Goal: Task Accomplishment & Management: Manage account settings

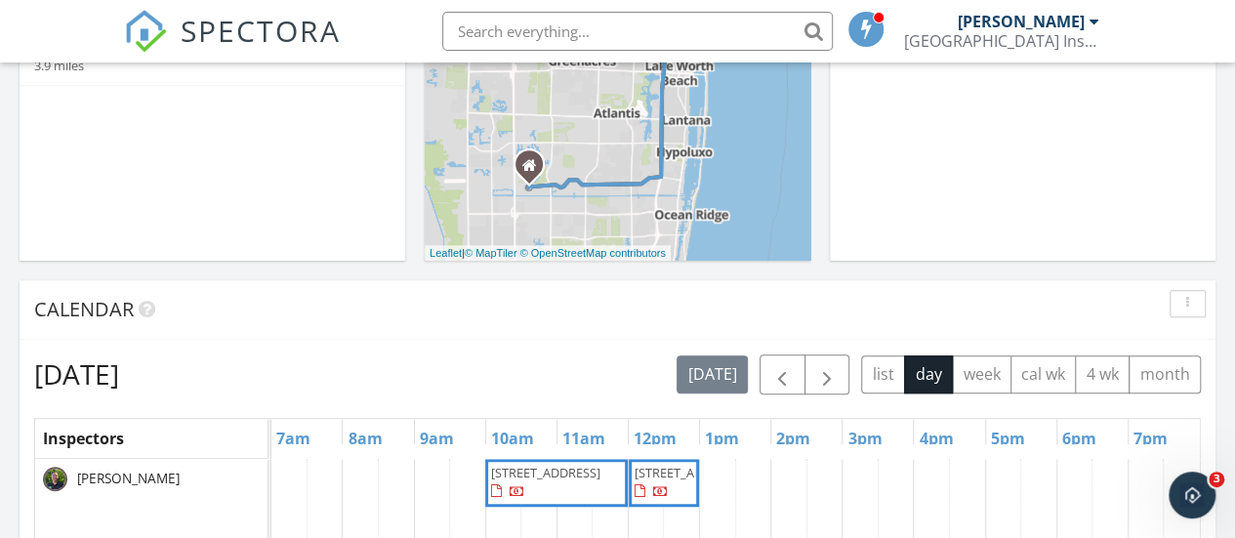
scroll to position [586, 0]
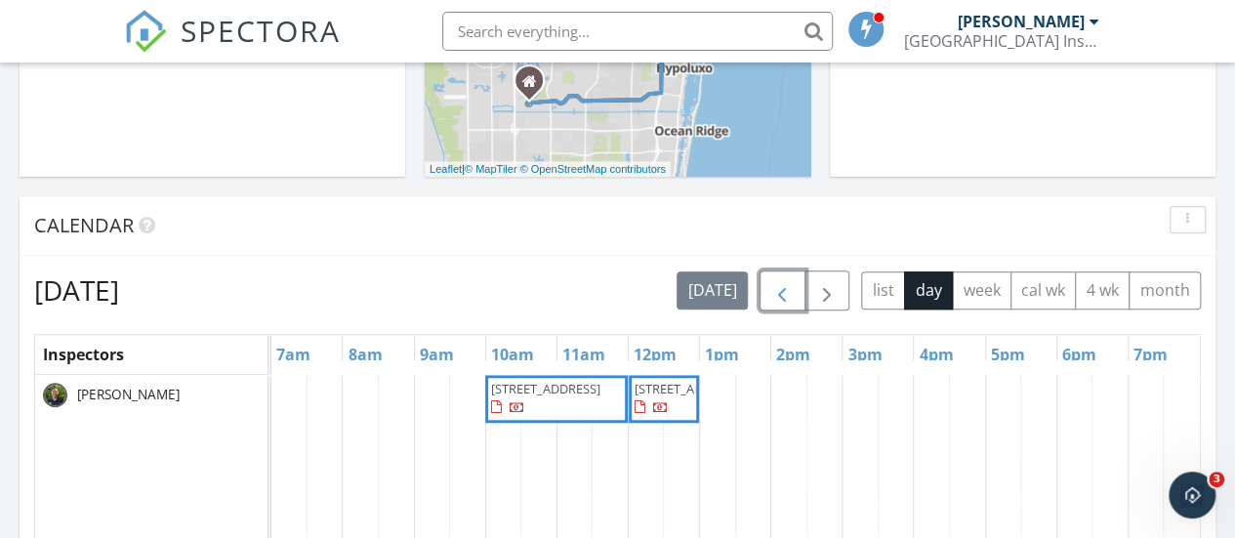
click at [794, 292] on span "button" at bounding box center [781, 290] width 23 height 23
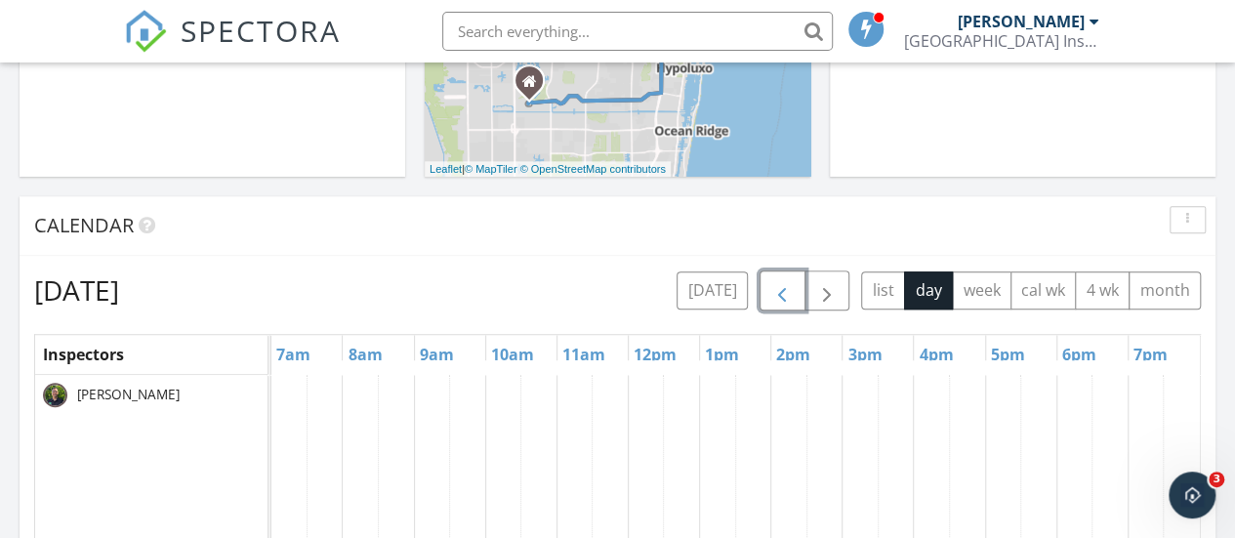
click at [794, 296] on span "button" at bounding box center [781, 290] width 23 height 23
click at [525, 396] on span "[STREET_ADDRESS]" at bounding box center [545, 389] width 109 height 18
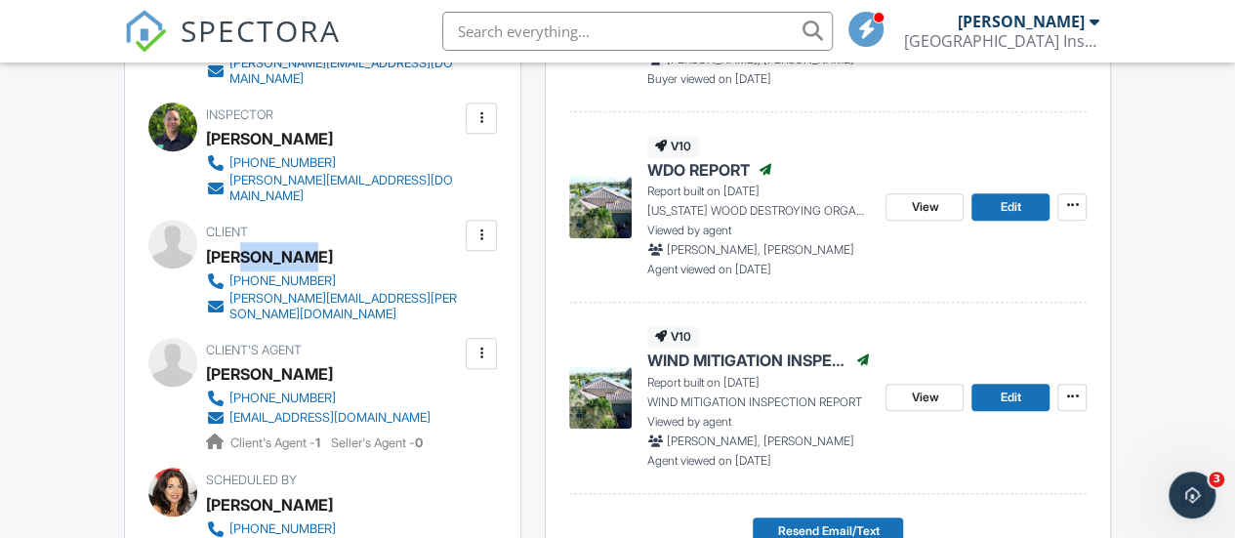
drag, startPoint x: 299, startPoint y: 235, endPoint x: 240, endPoint y: 237, distance: 58.6
click at [240, 242] on div "Joe Euliano" at bounding box center [341, 256] width 271 height 29
copy div "Euliano"
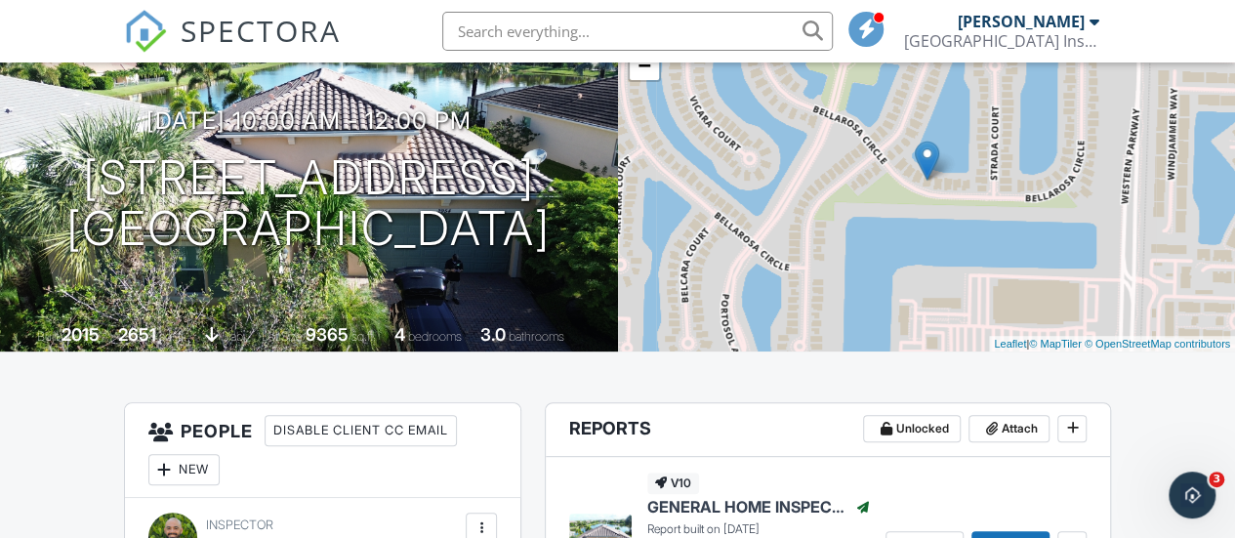
scroll to position [15, 0]
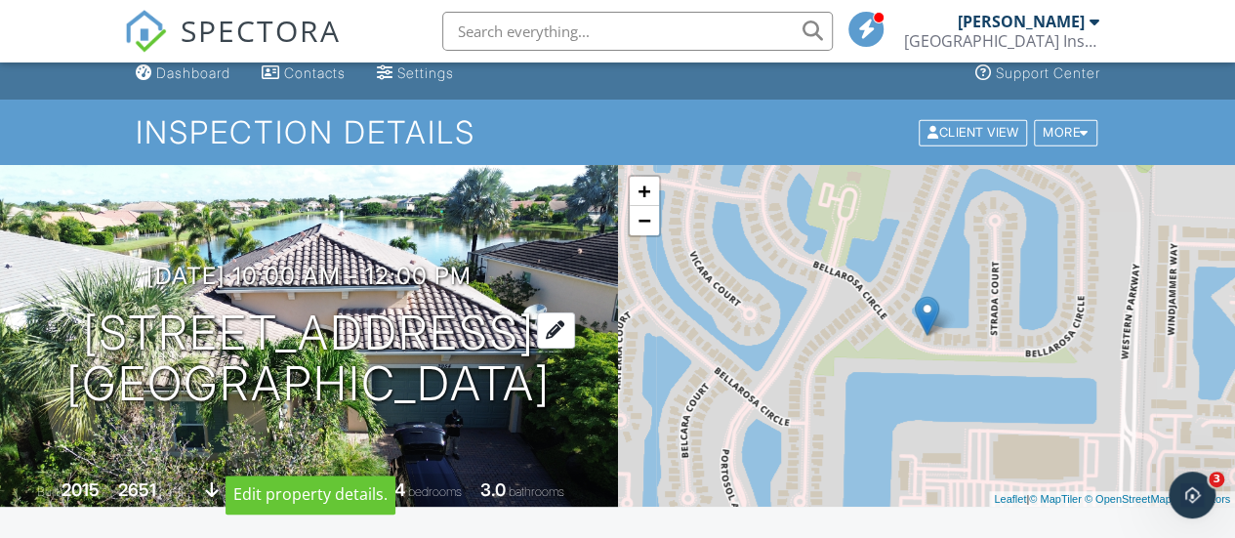
click at [267, 308] on h1 "2954 Bellarosa Circle Royal Palm Beach, FL 33411" at bounding box center [308, 360] width 484 height 104
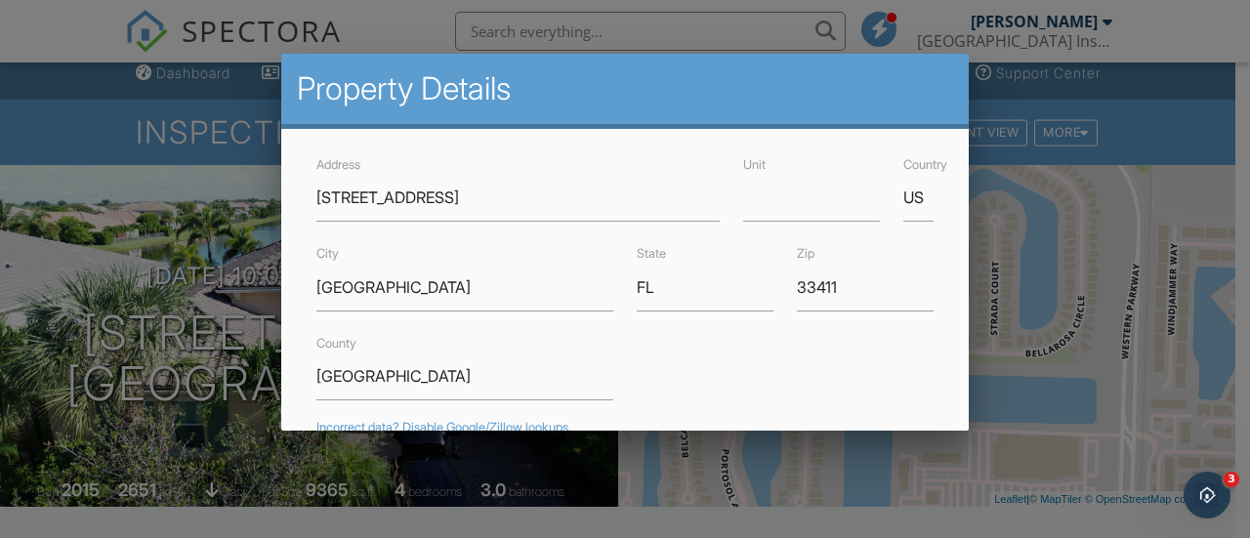
click at [399, 26] on div at bounding box center [625, 238] width 1250 height 673
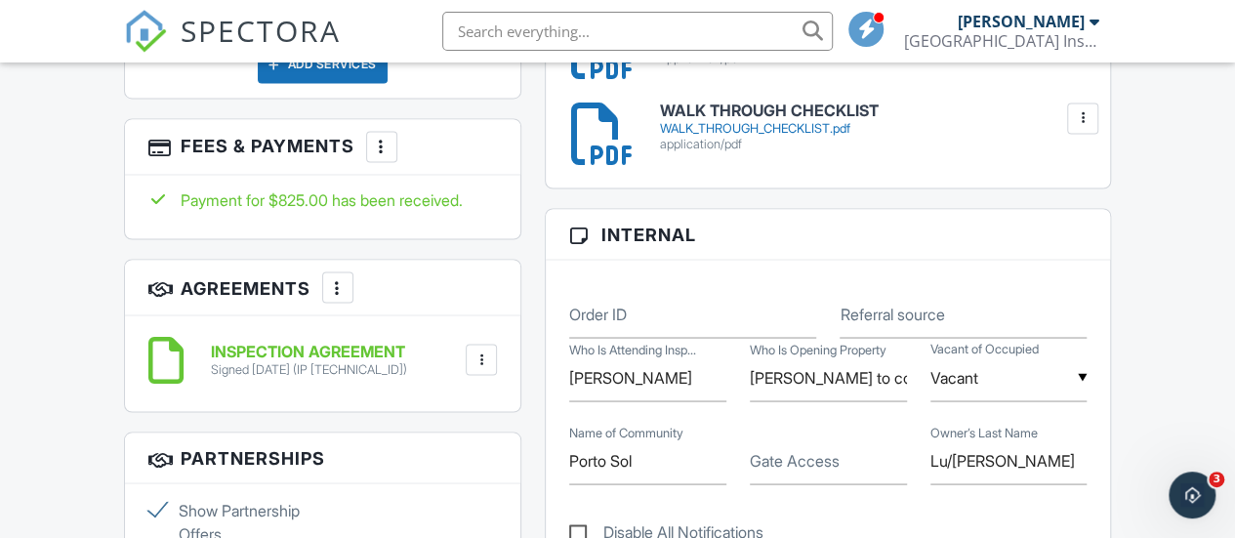
scroll to position [1968, 0]
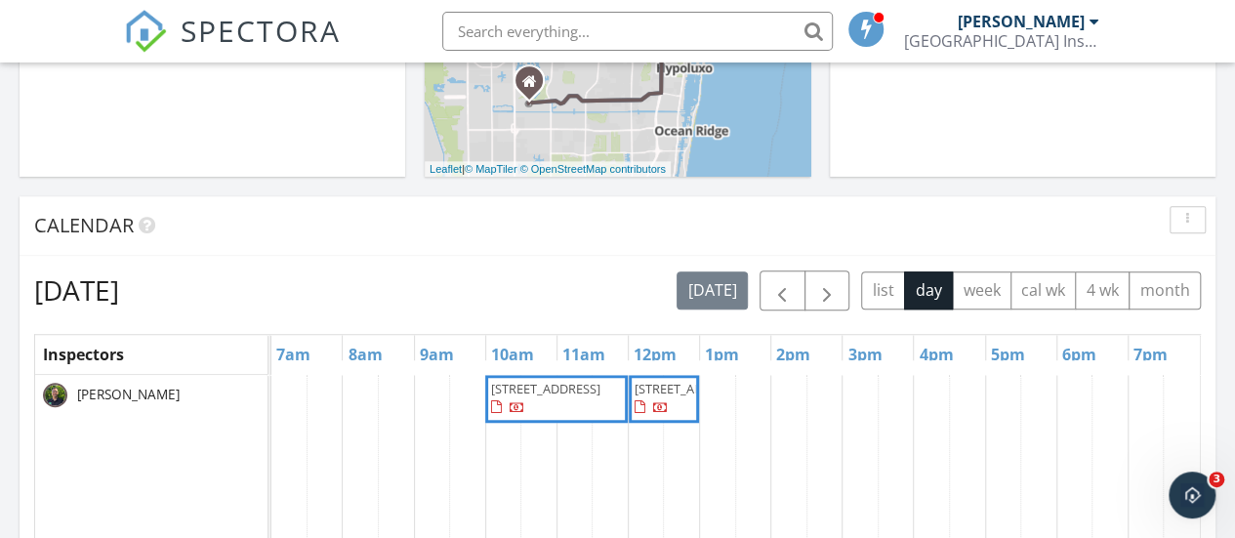
click at [658, 397] on span "175 Sunset Ave, Palm Beach 33480" at bounding box center [689, 389] width 109 height 18
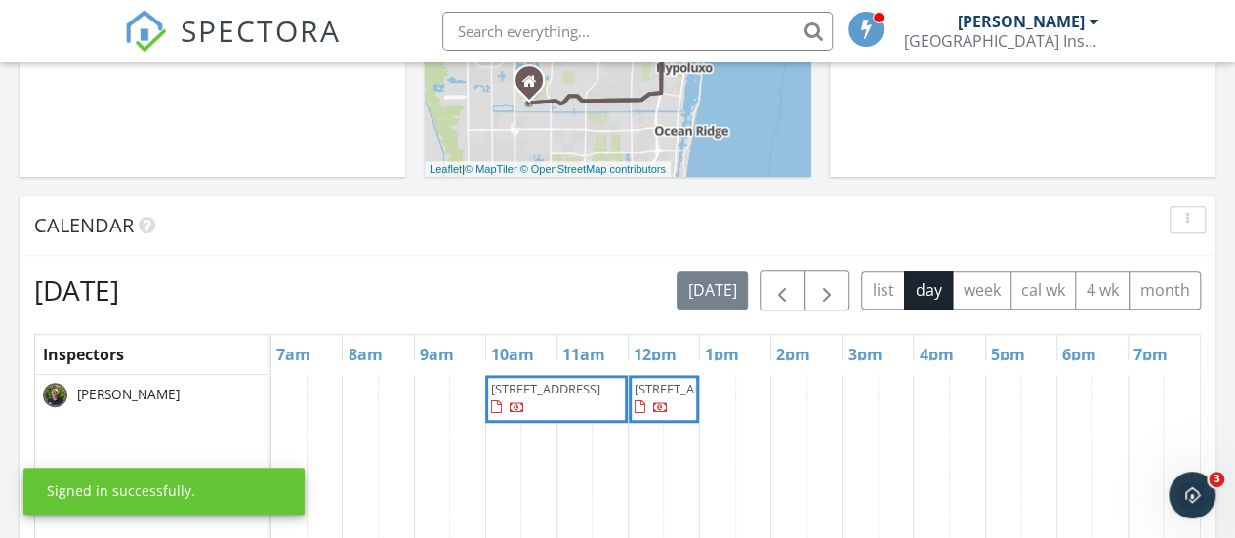
scroll to position [684, 0]
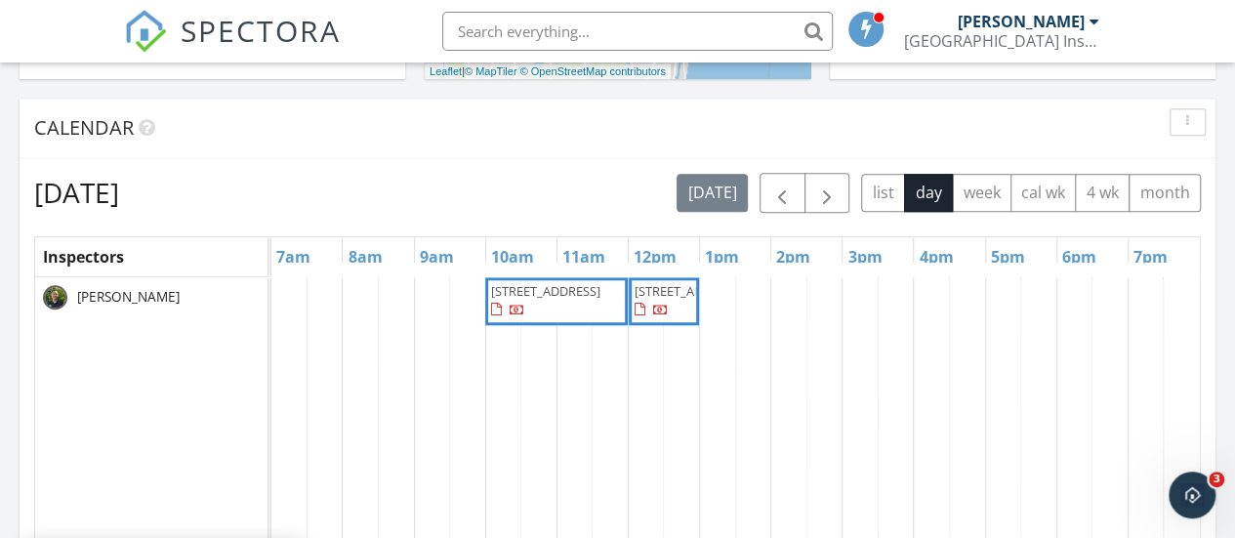
drag, startPoint x: 780, startPoint y: 280, endPoint x: 781, endPoint y: 269, distance: 11.8
click at [780, 190] on span "button" at bounding box center [781, 193] width 23 height 23
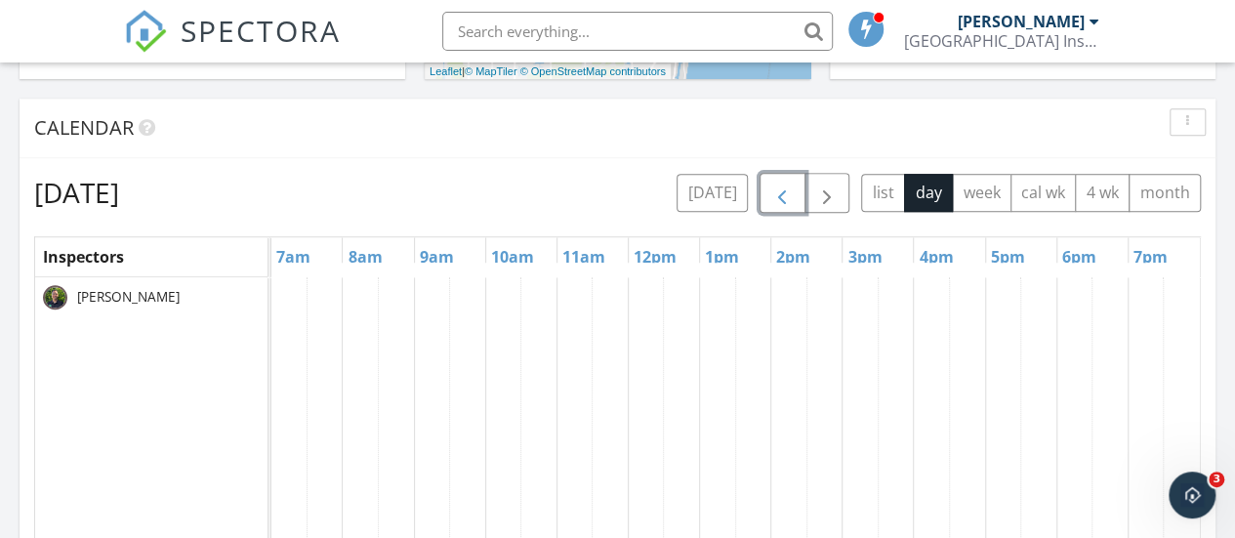
click at [781, 191] on span "button" at bounding box center [781, 193] width 23 height 23
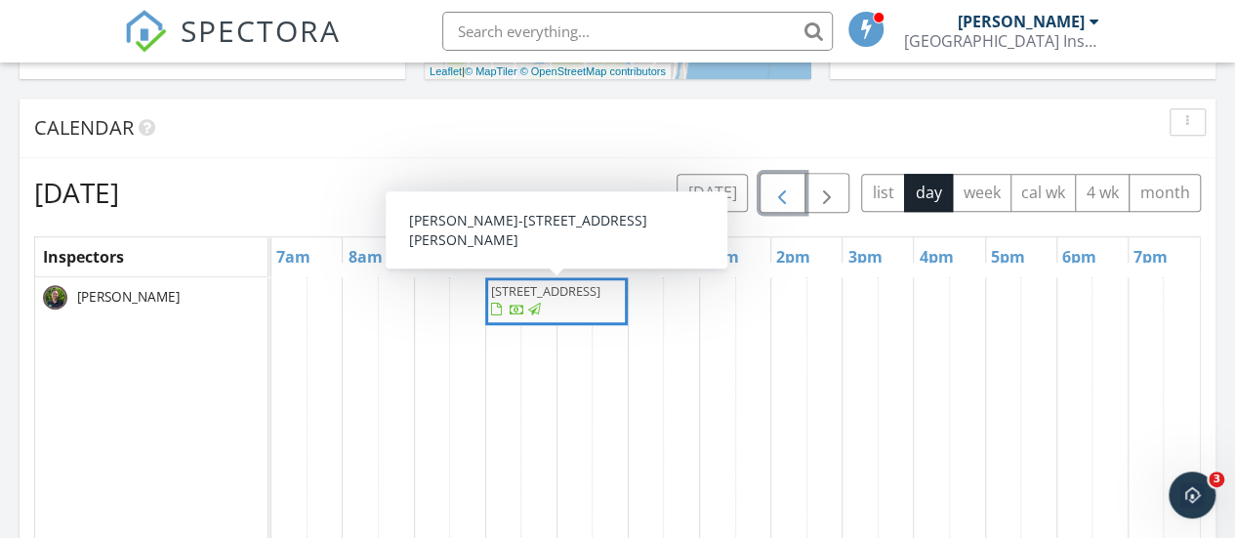
click at [541, 298] on span "2954 Bellarosa Circle, Royal Palm Beach 33411" at bounding box center [556, 301] width 135 height 38
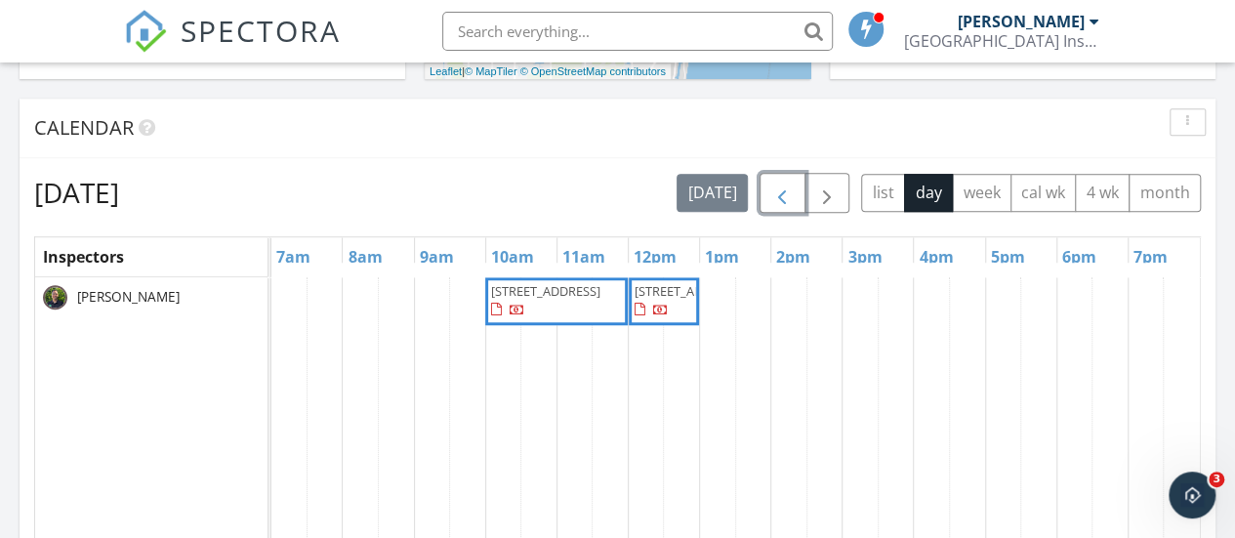
click at [793, 198] on span "button" at bounding box center [781, 193] width 23 height 23
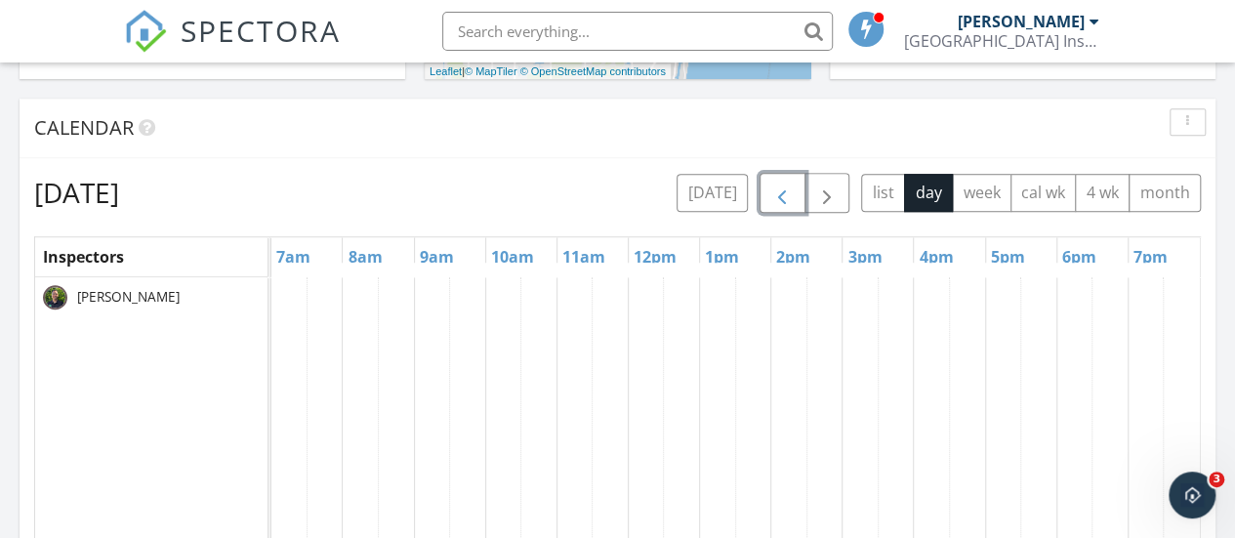
click at [793, 202] on span "button" at bounding box center [781, 193] width 23 height 23
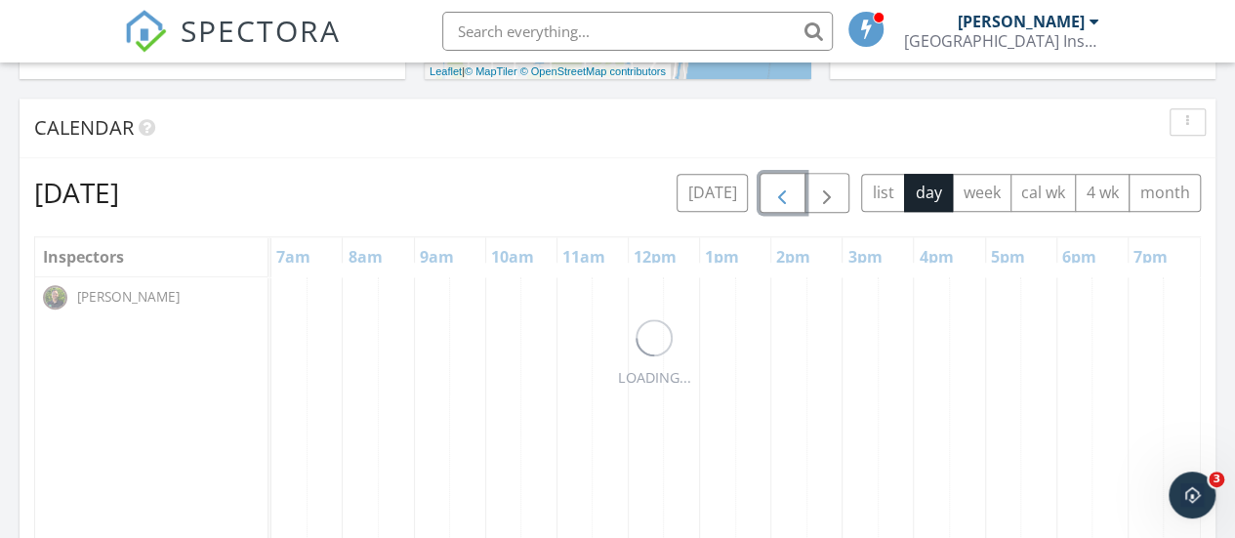
click at [793, 204] on span "button" at bounding box center [781, 193] width 23 height 23
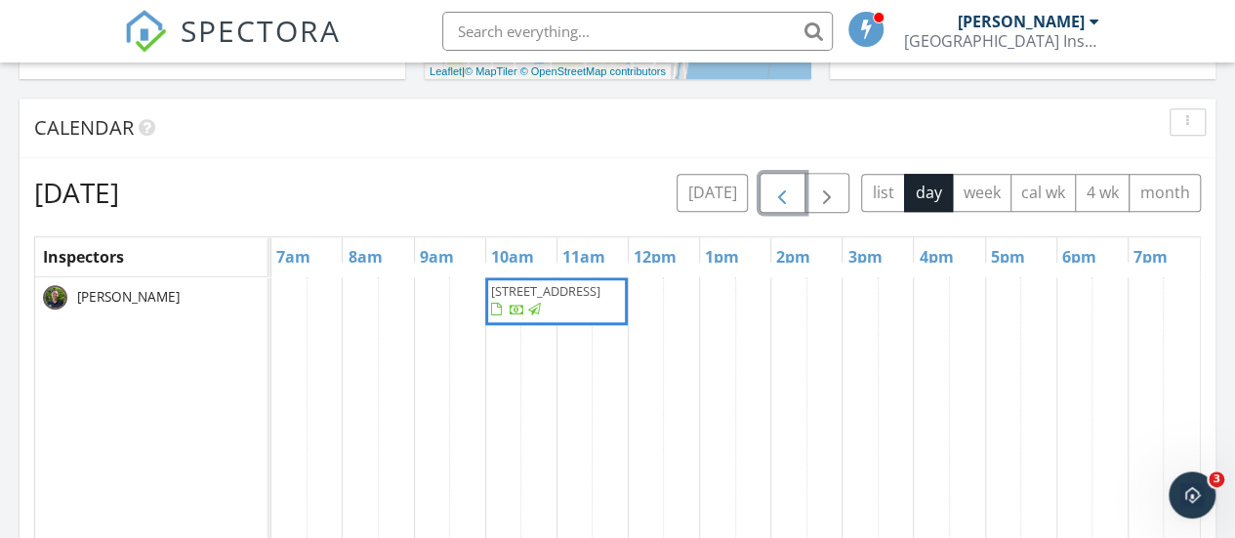
click at [793, 204] on span "button" at bounding box center [781, 193] width 23 height 23
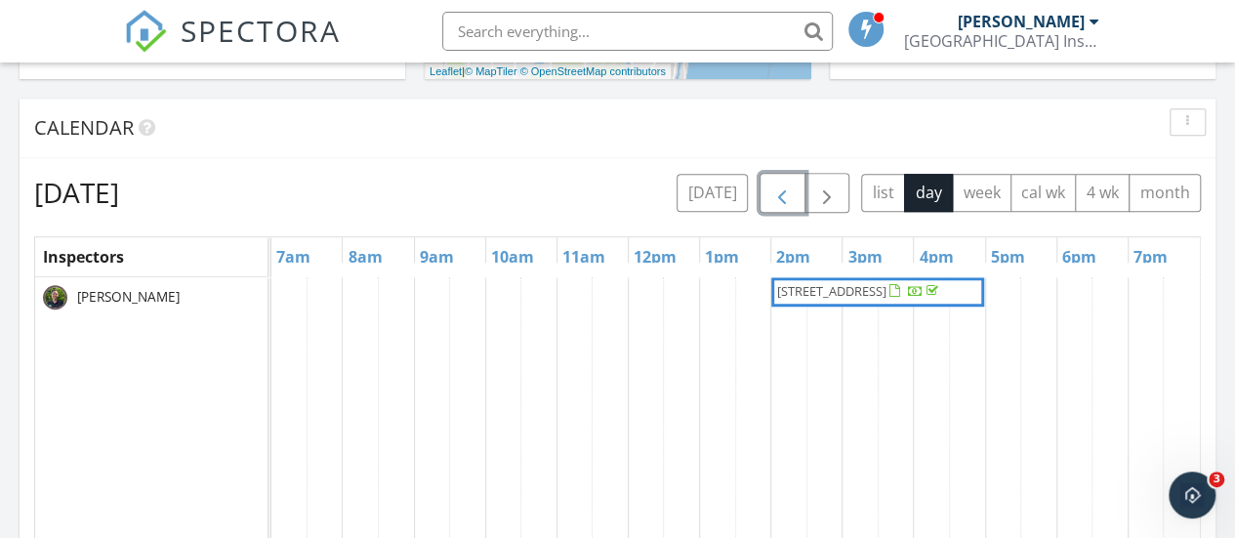
click at [793, 205] on span "button" at bounding box center [781, 193] width 23 height 23
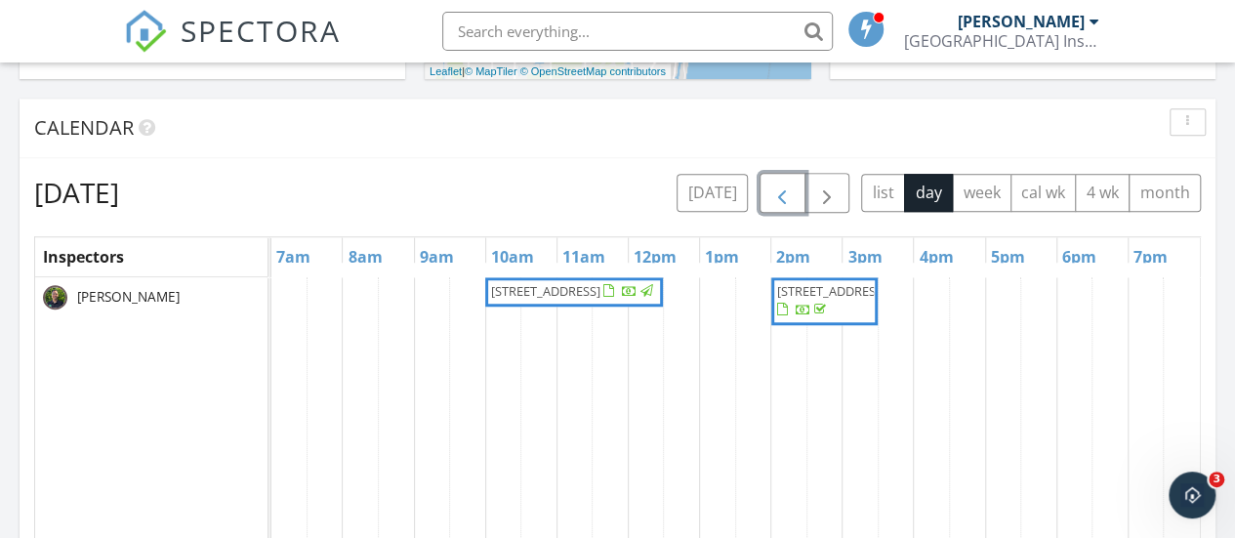
click at [820, 300] on span "9272 Vista Del Lago 28F, Boca Raton 33428" at bounding box center [831, 291] width 109 height 18
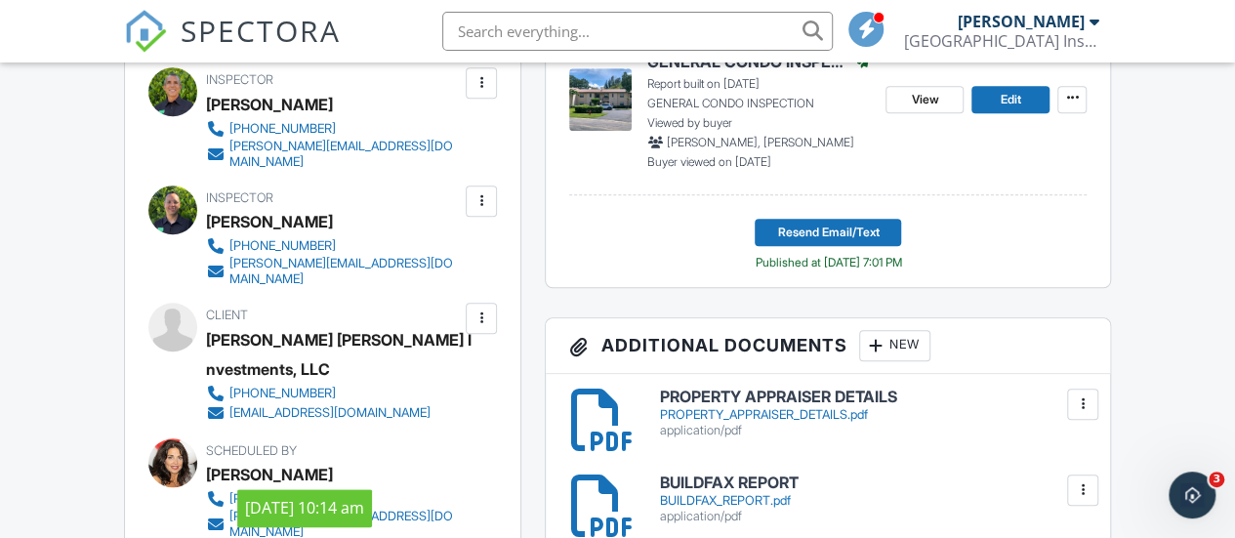
scroll to position [586, 0]
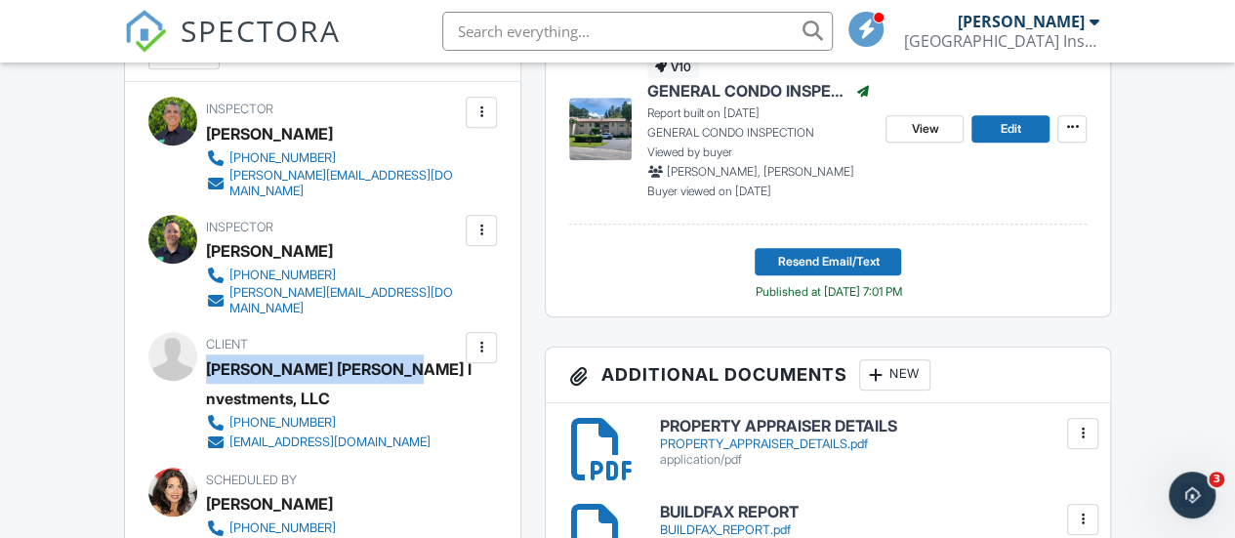
drag, startPoint x: 385, startPoint y: 343, endPoint x: 210, endPoint y: 347, distance: 174.8
click at [209, 354] on div "Kozin Stein Investments, LLC" at bounding box center [341, 383] width 271 height 59
copy div "Kozin Stein Investments"
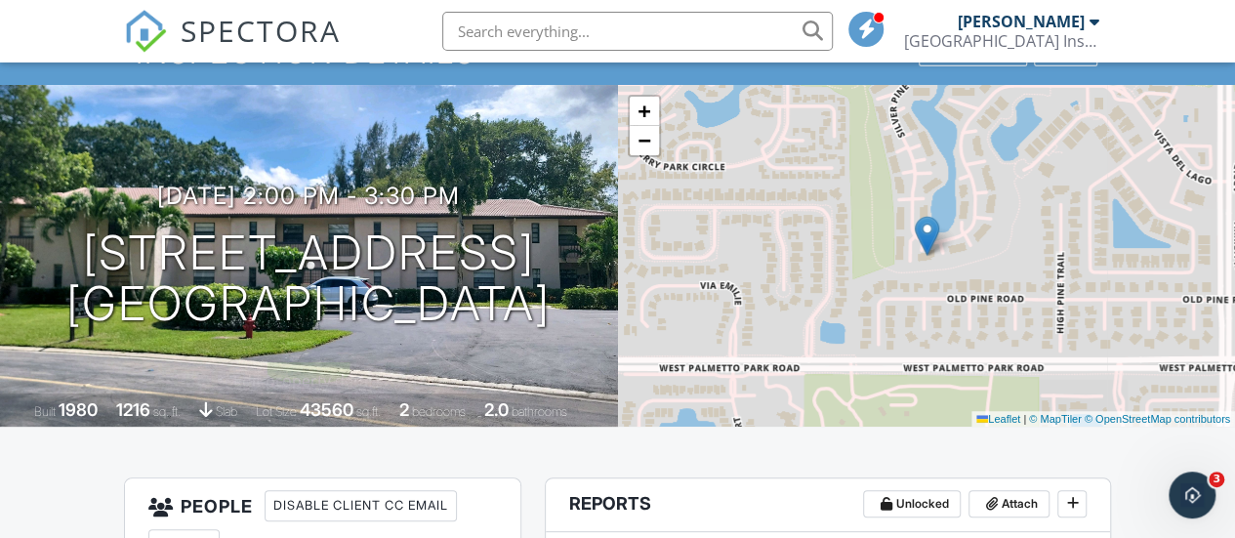
scroll to position [0, 0]
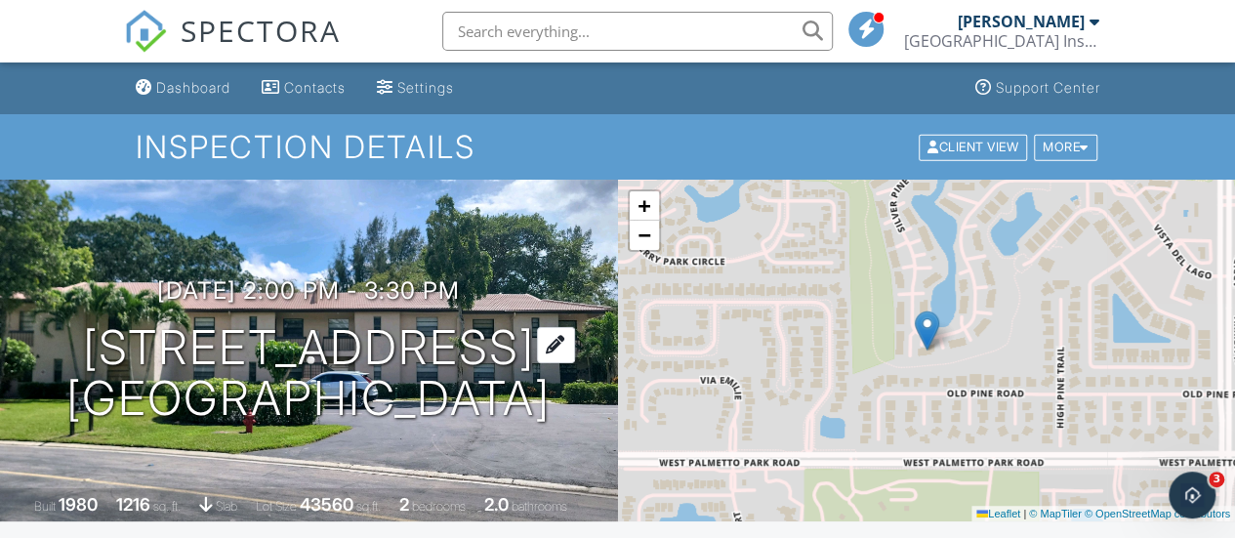
click at [228, 322] on h1 "9272 Vista Del Lago 28F Boca Raton, FL 33428" at bounding box center [308, 374] width 484 height 104
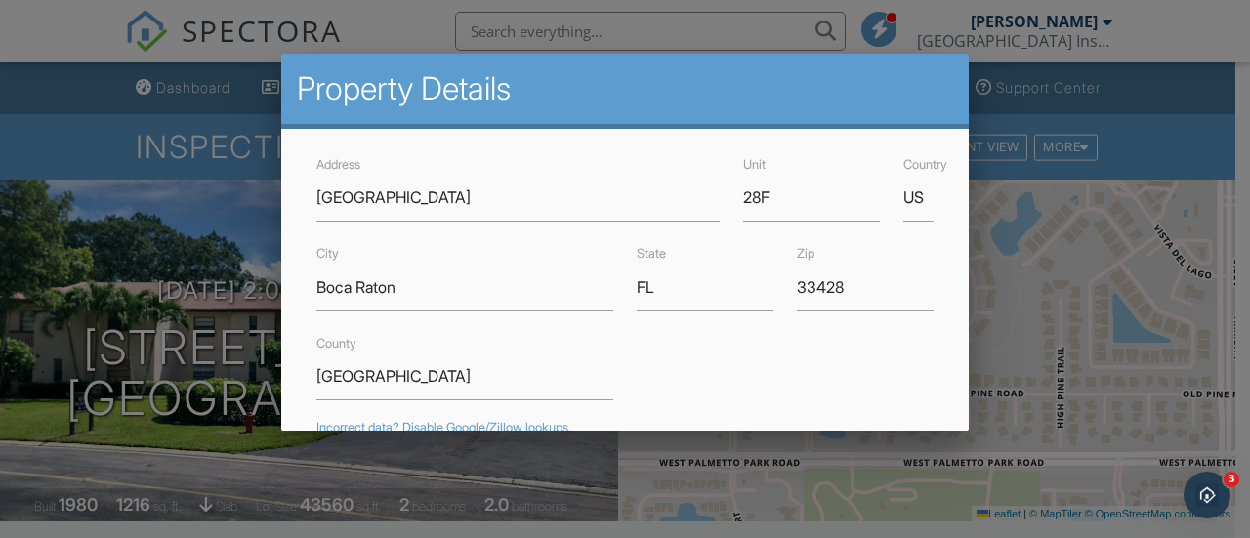
click at [39, 36] on div at bounding box center [625, 238] width 1250 height 673
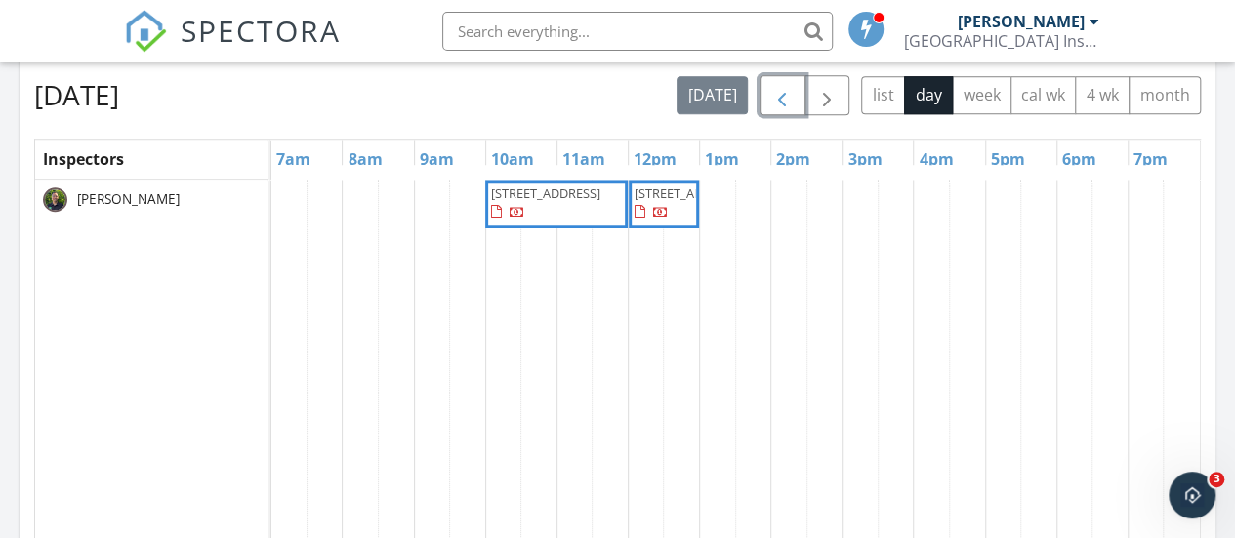
click at [787, 101] on span "button" at bounding box center [781, 95] width 23 height 23
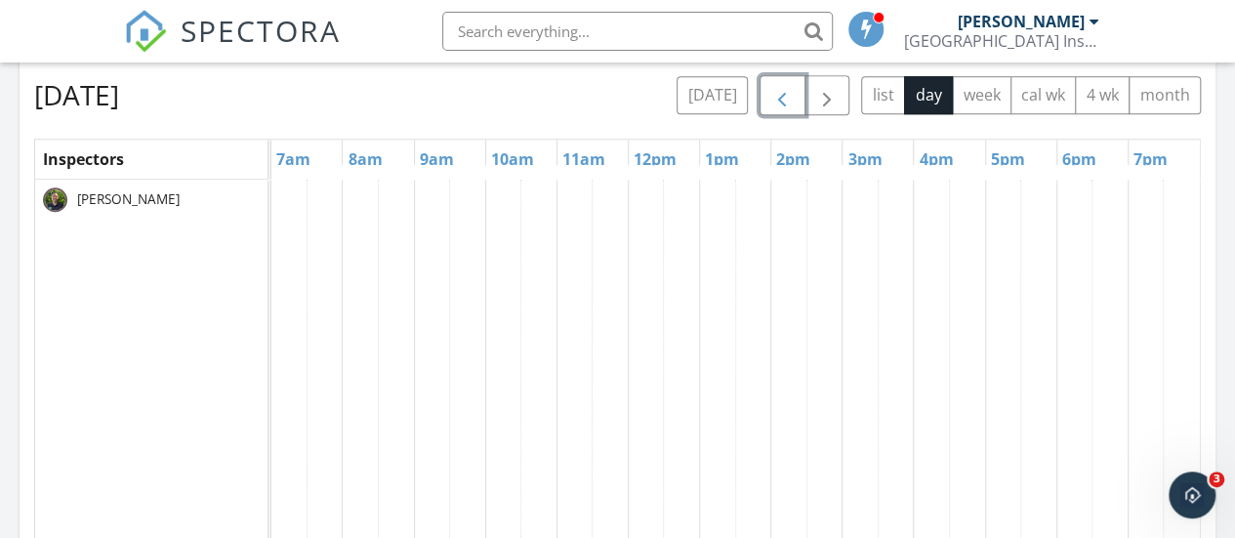
click at [786, 103] on span "button" at bounding box center [781, 95] width 23 height 23
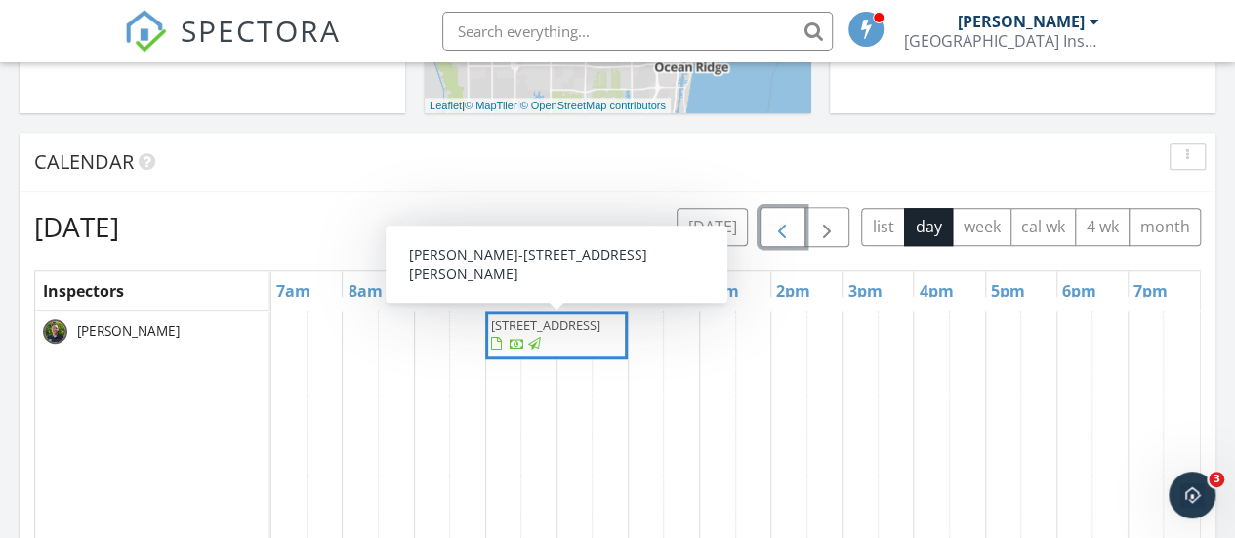
scroll to position [586, 0]
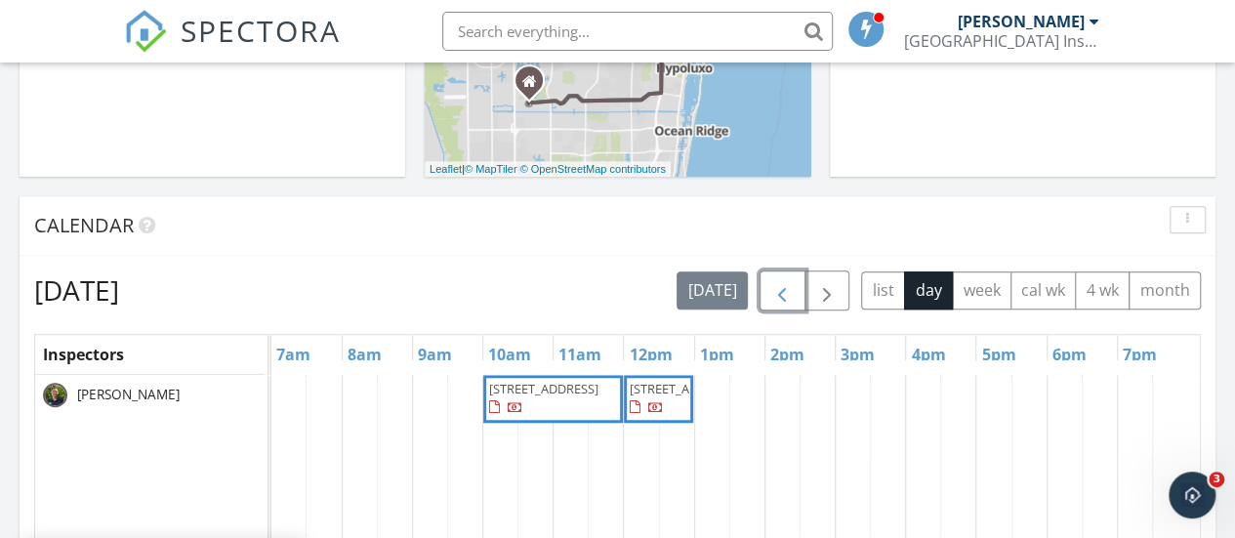
click at [793, 293] on span "button" at bounding box center [781, 290] width 23 height 23
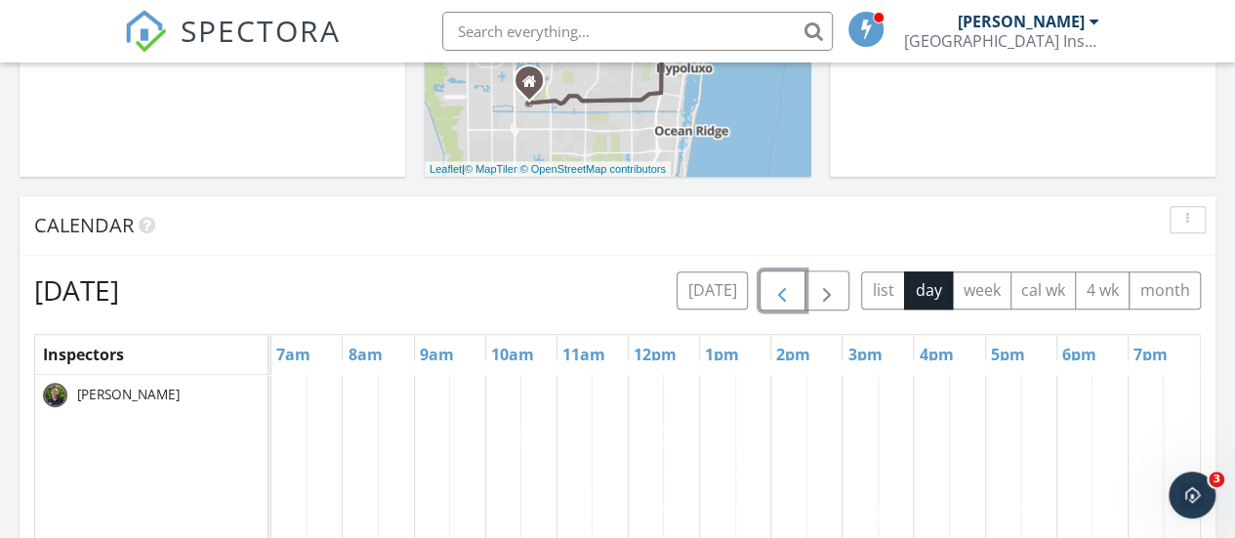
click at [793, 295] on span "button" at bounding box center [781, 290] width 23 height 23
click at [793, 296] on span "button" at bounding box center [781, 290] width 23 height 23
click at [842, 394] on span "[STREET_ADDRESS]" at bounding box center [831, 389] width 109 height 18
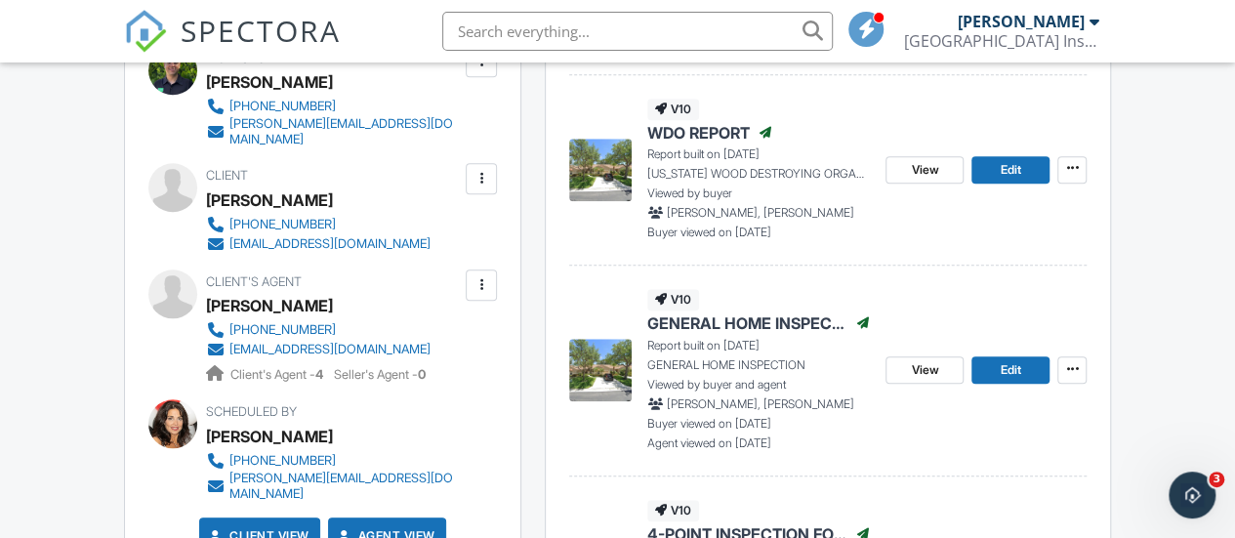
scroll to position [488, 0]
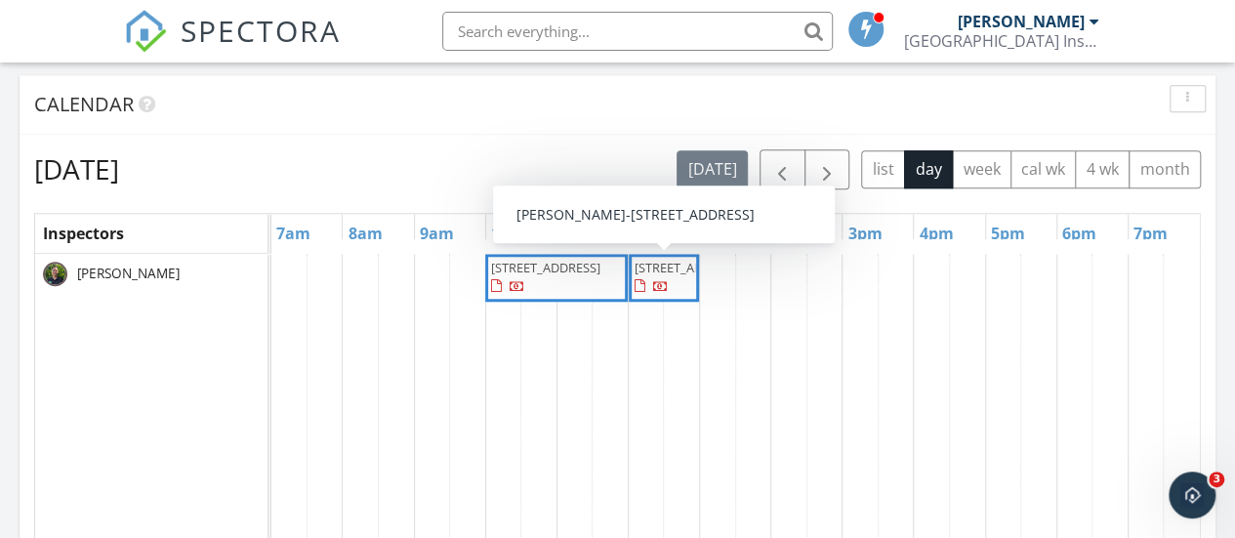
scroll to position [677, 0]
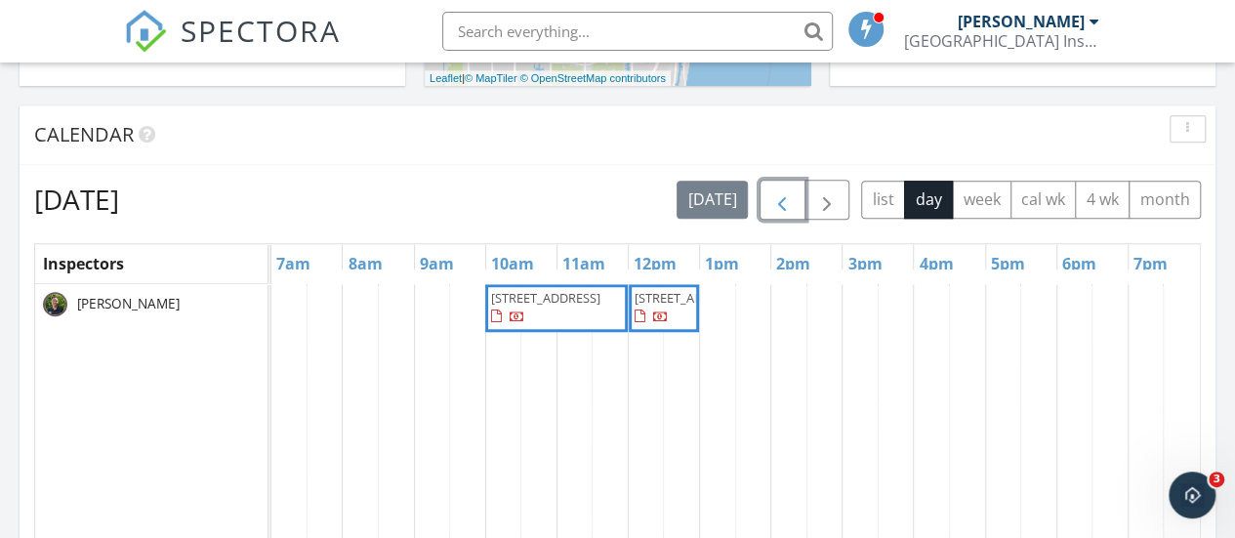
click at [781, 209] on span "button" at bounding box center [781, 199] width 23 height 23
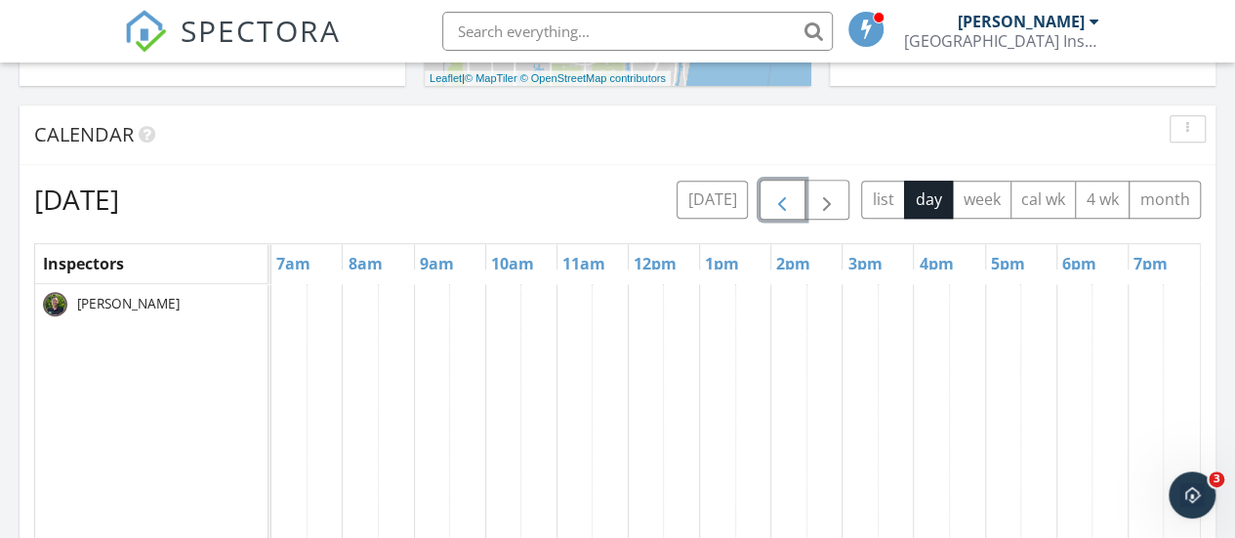
click at [782, 211] on span "button" at bounding box center [781, 199] width 23 height 23
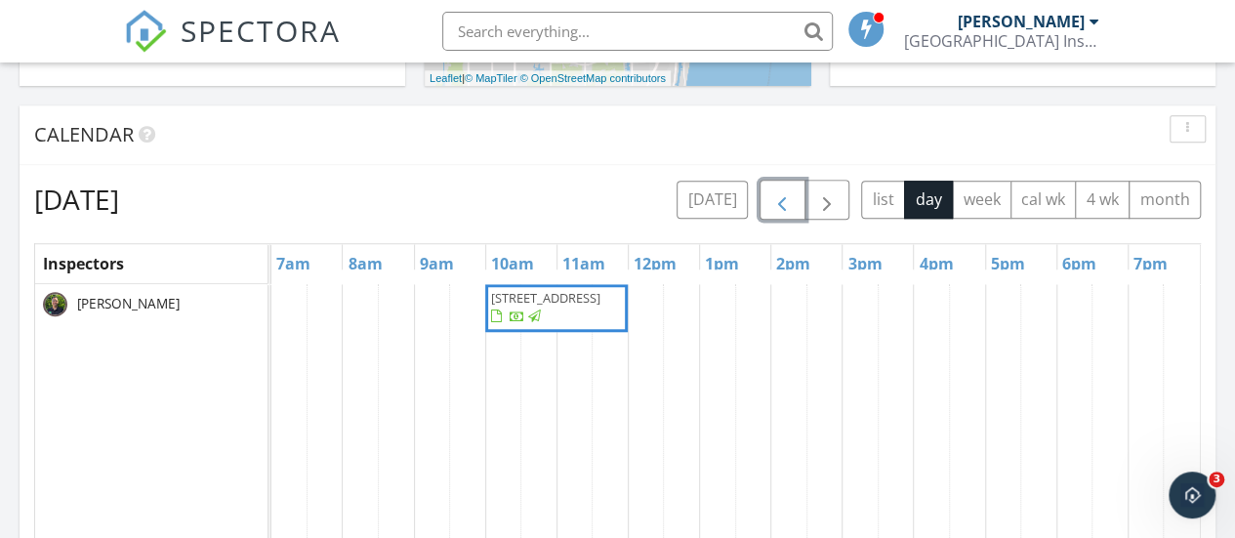
click at [783, 212] on span "button" at bounding box center [781, 199] width 23 height 23
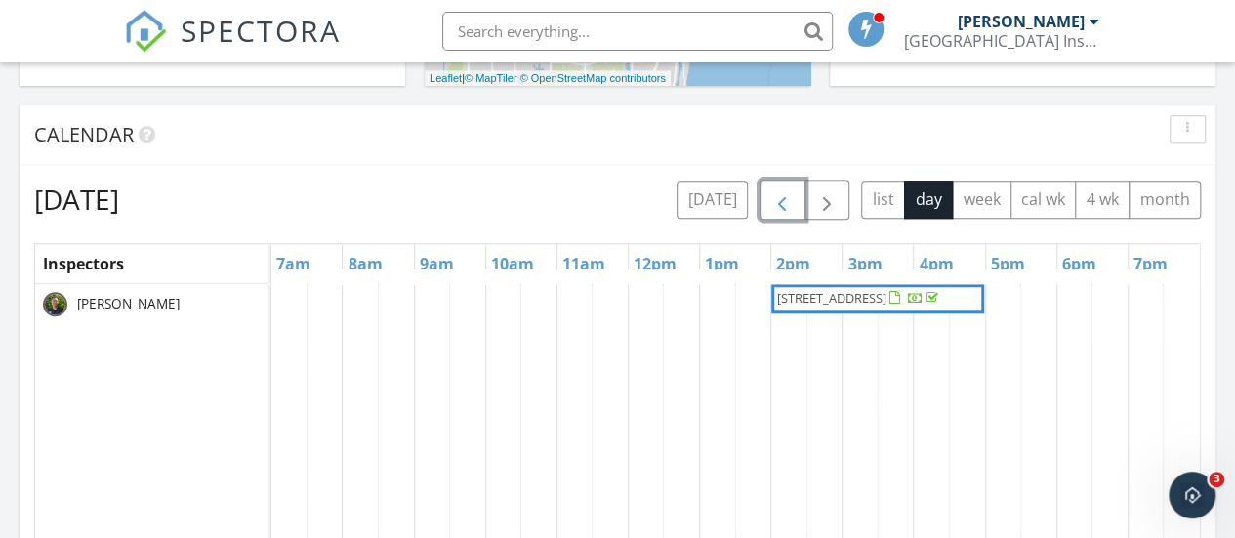
click at [783, 212] on span "button" at bounding box center [781, 199] width 23 height 23
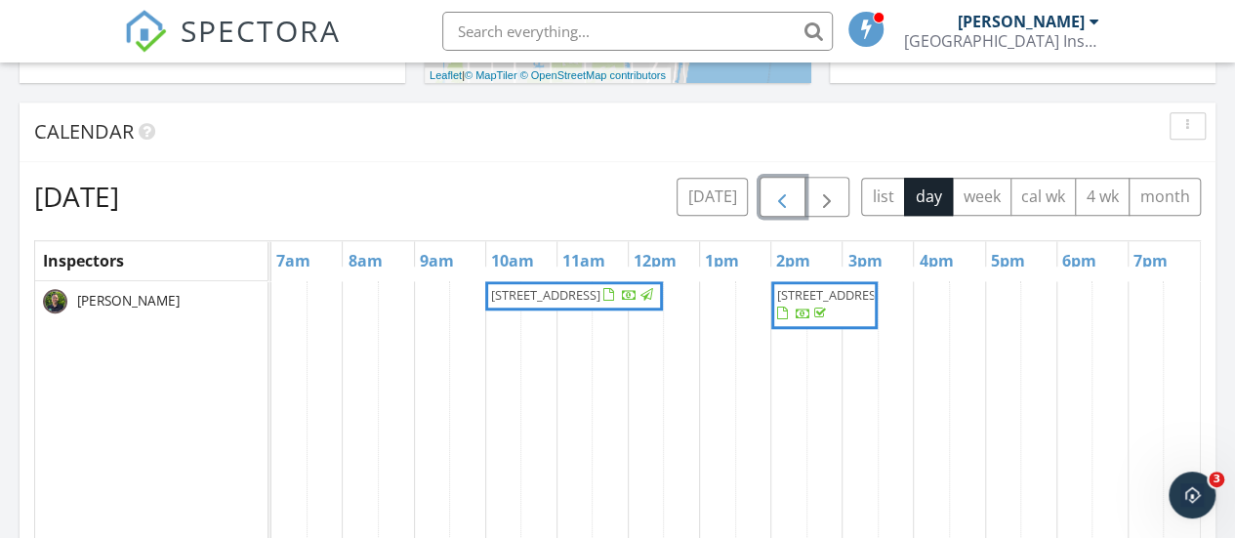
scroll to position [586, 0]
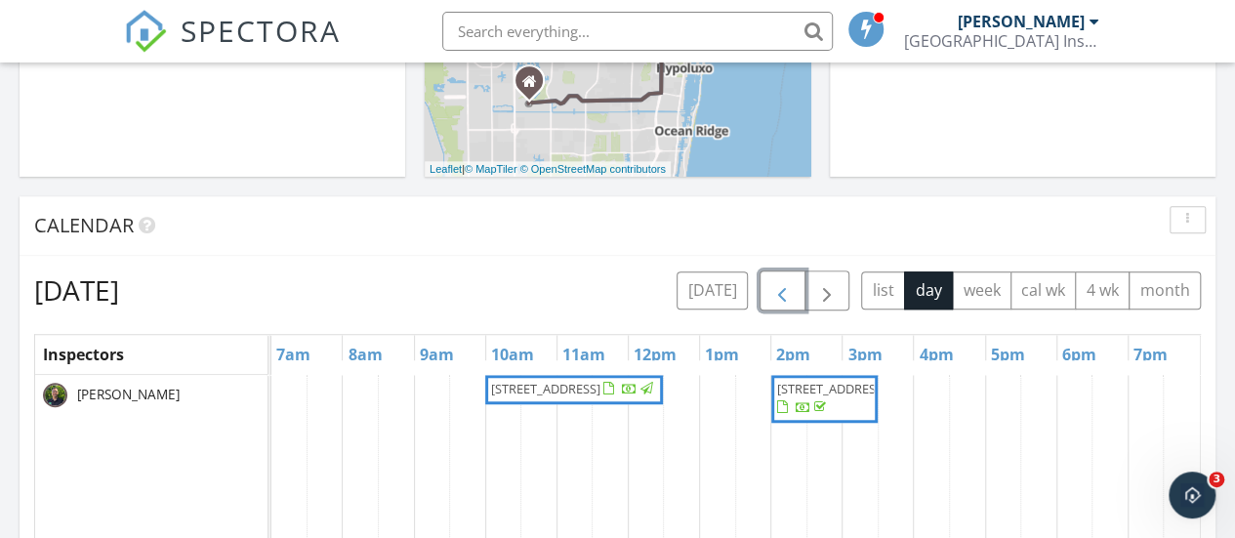
click at [531, 397] on span "[STREET_ADDRESS]" at bounding box center [545, 389] width 109 height 18
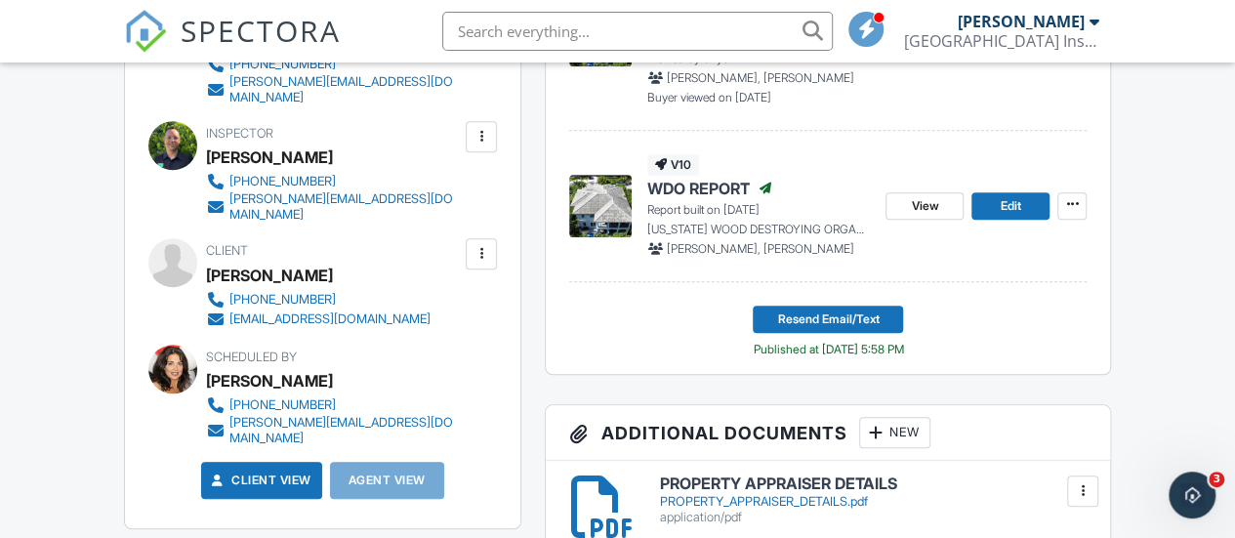
scroll to position [684, 0]
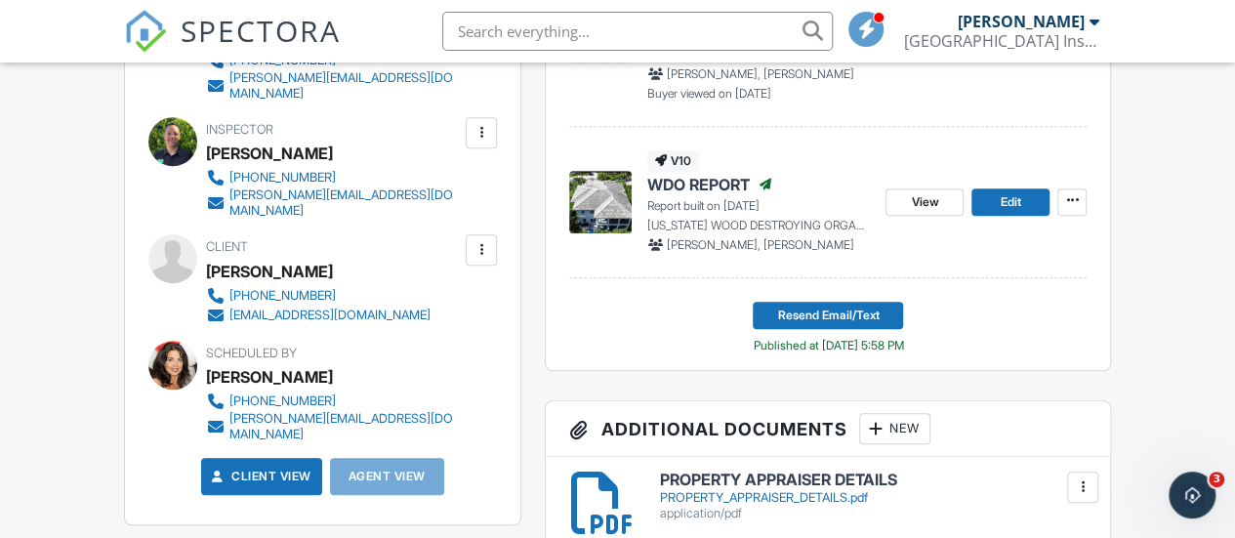
click at [270, 257] on div "[PERSON_NAME]" at bounding box center [269, 271] width 127 height 29
drag, startPoint x: 296, startPoint y: 246, endPoint x: 266, endPoint y: 237, distance: 31.5
click at [260, 257] on div "[PERSON_NAME]" at bounding box center [269, 271] width 127 height 29
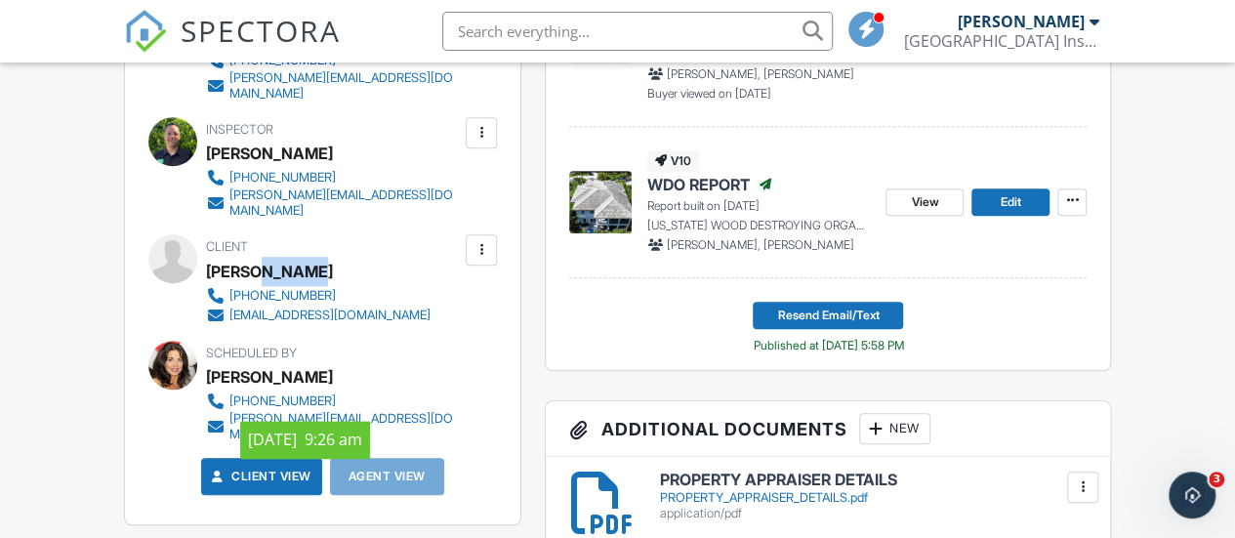
copy div "Sorrel"
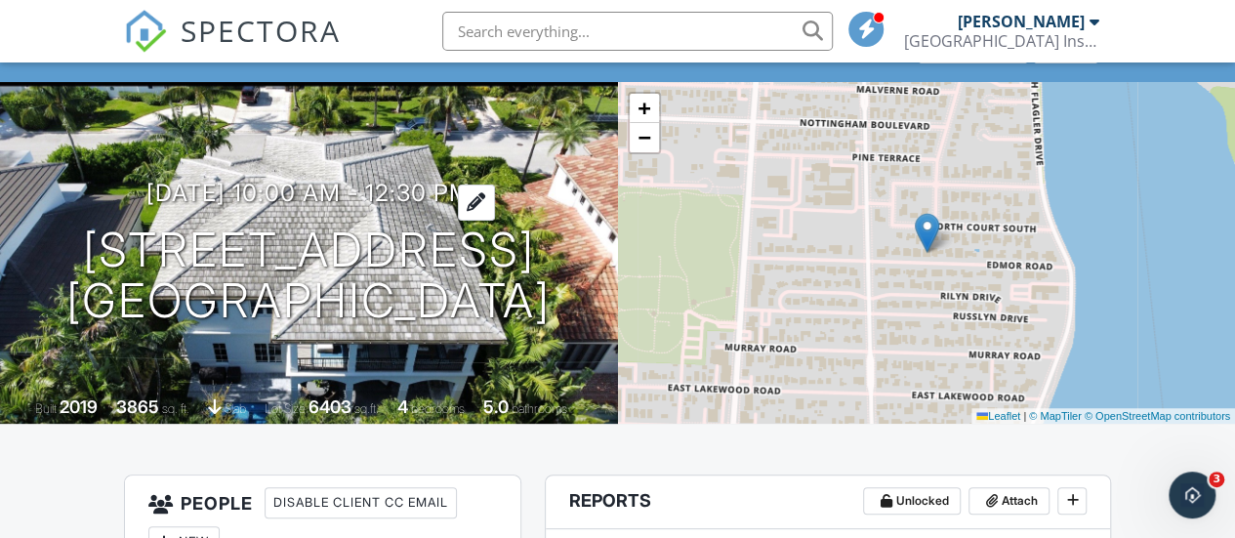
scroll to position [0, 0]
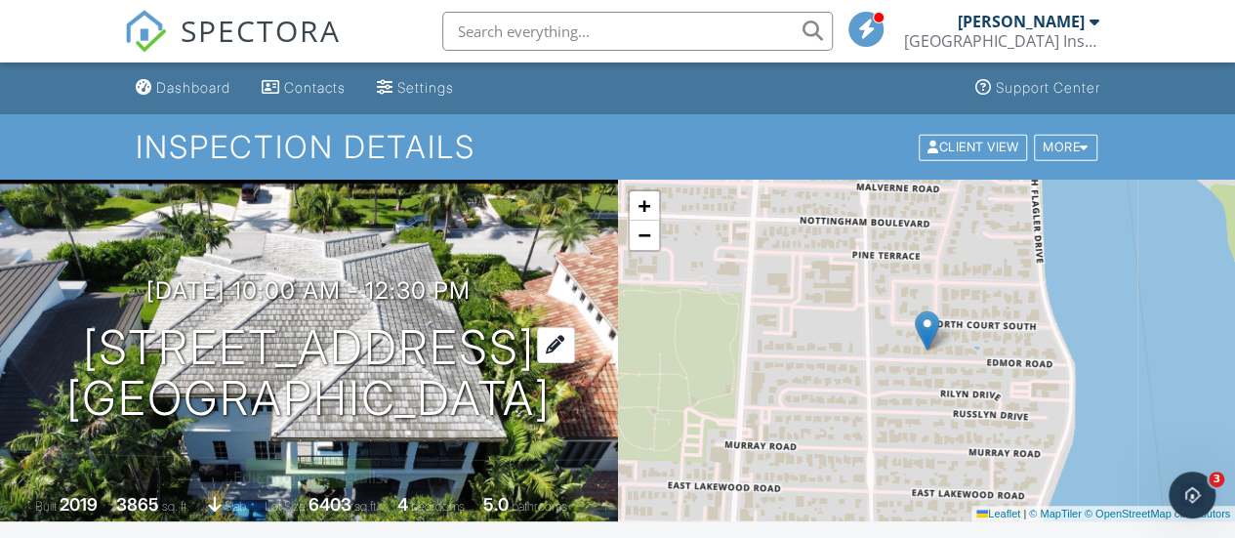
click at [322, 322] on h1 "[STREET_ADDRESS] [GEOGRAPHIC_DATA]" at bounding box center [308, 374] width 484 height 104
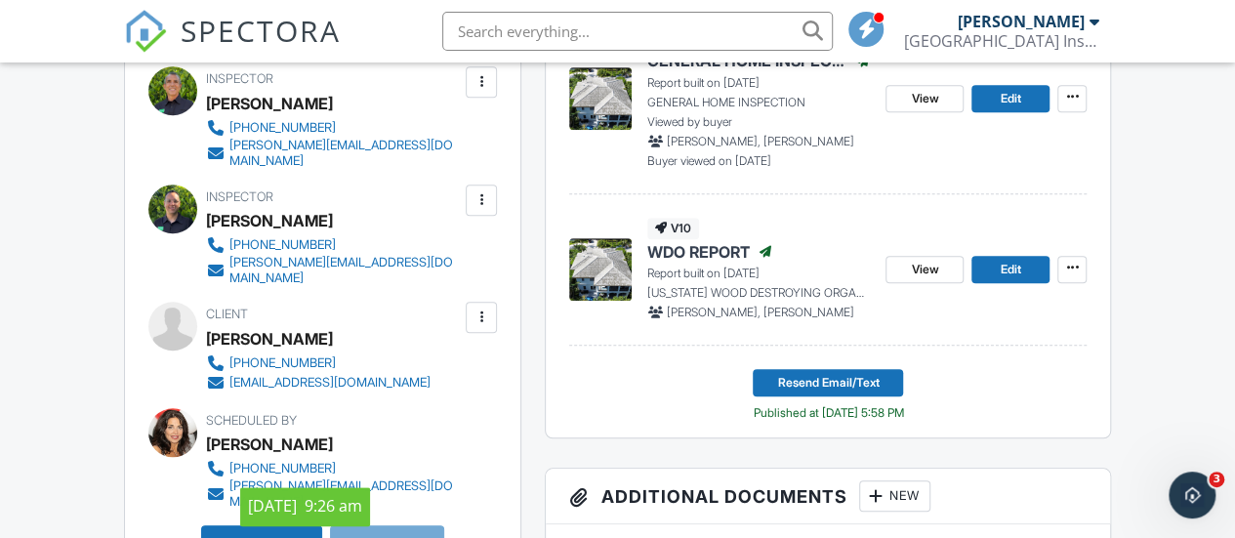
scroll to position [586, 0]
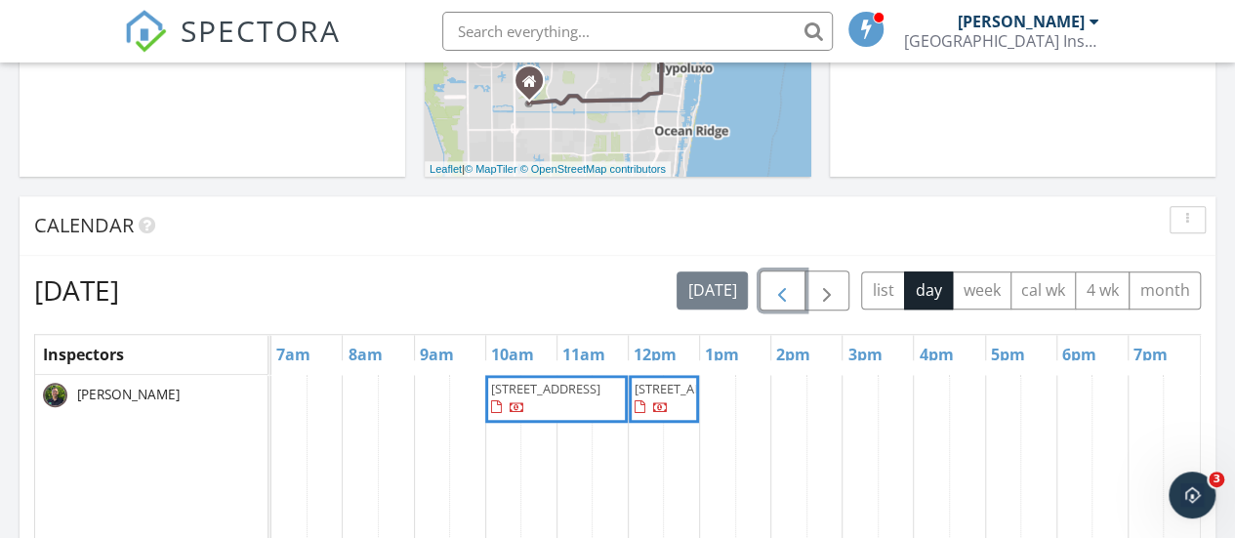
click at [793, 293] on span "button" at bounding box center [781, 290] width 23 height 23
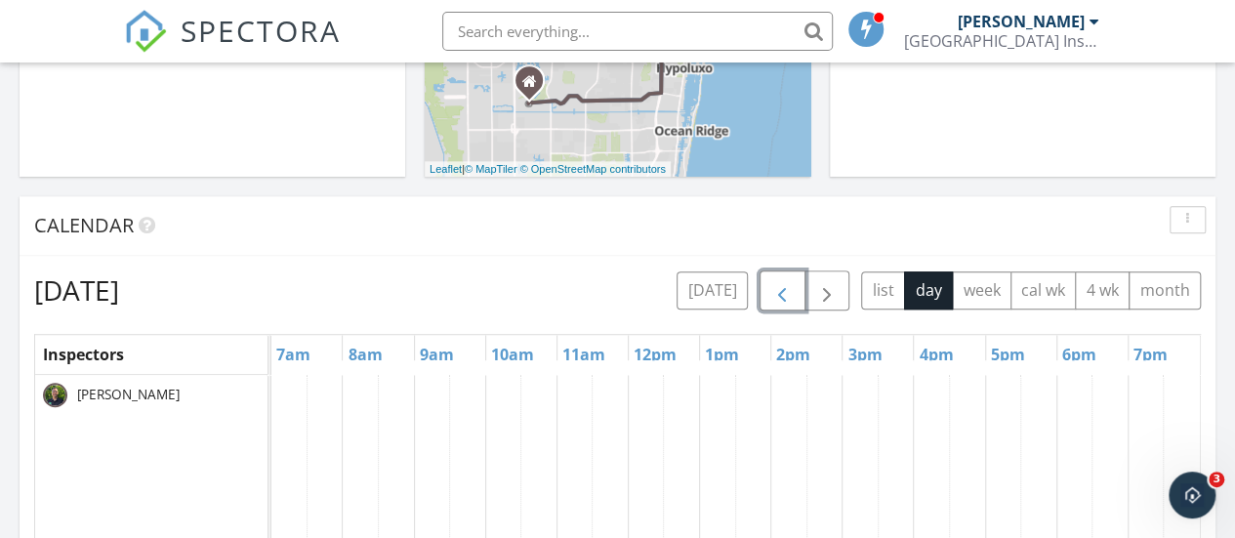
click at [789, 292] on span "button" at bounding box center [781, 290] width 23 height 23
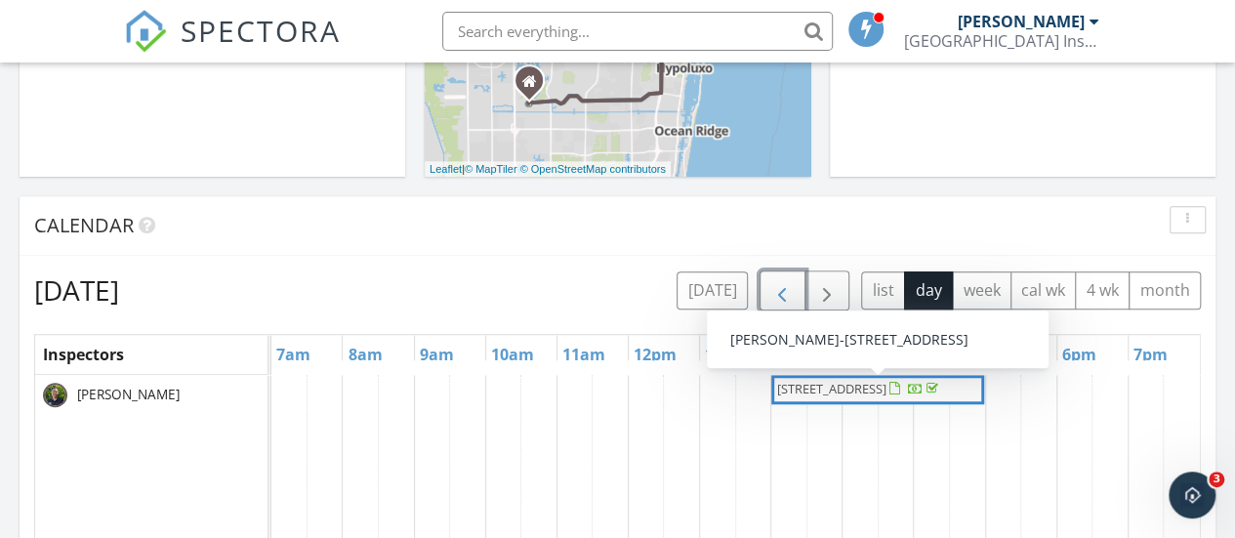
click at [844, 397] on span "[STREET_ADDRESS]" at bounding box center [831, 389] width 109 height 18
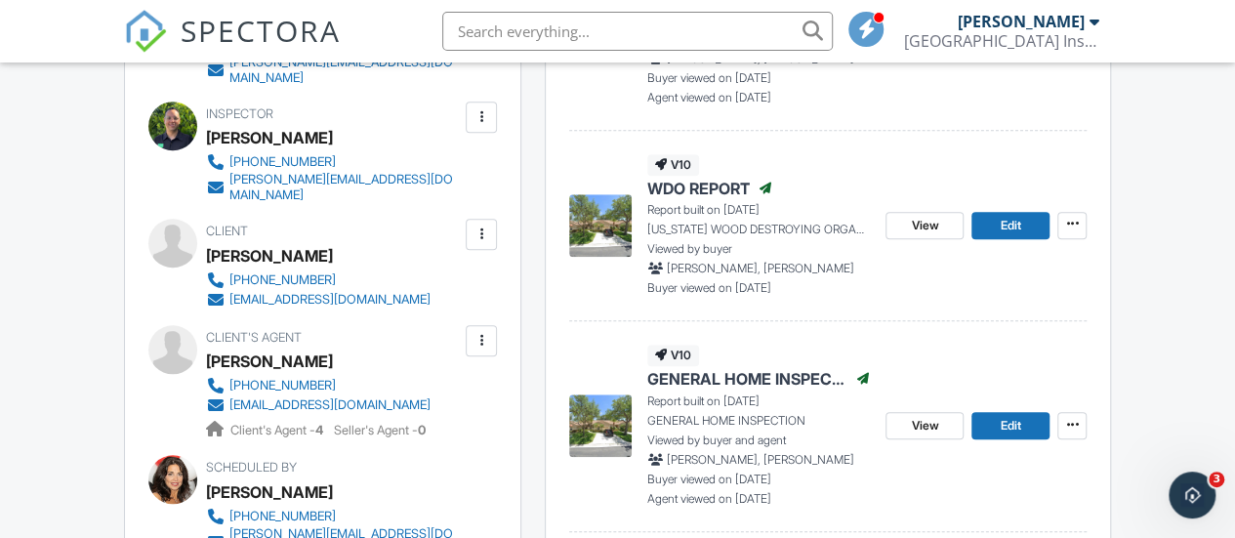
scroll to position [684, 0]
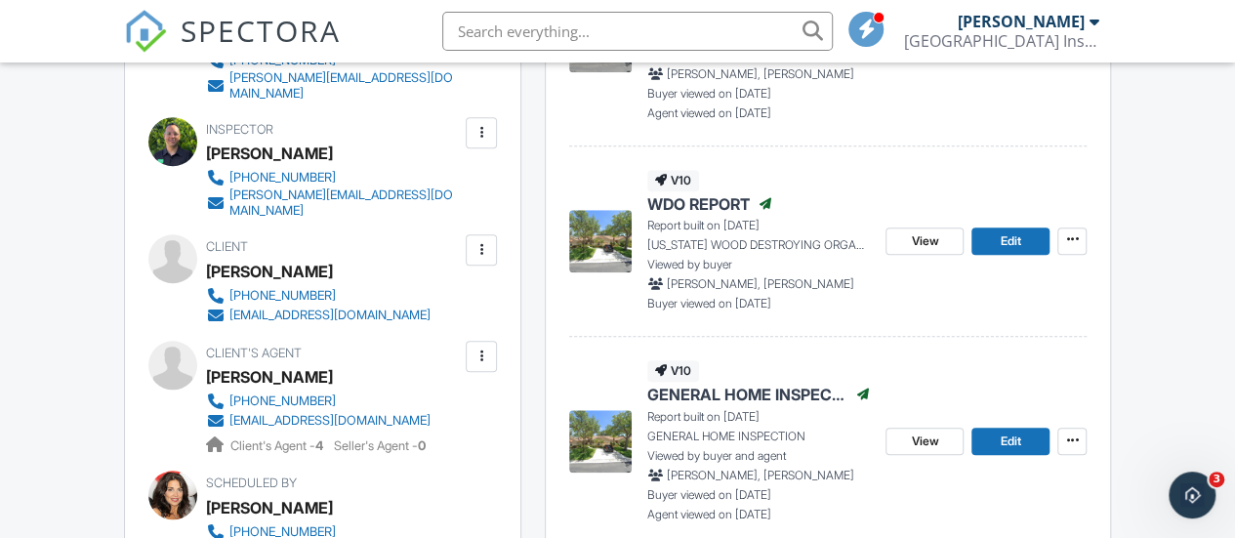
drag, startPoint x: 322, startPoint y: 251, endPoint x: 283, endPoint y: 249, distance: 39.1
click at [283, 257] on div "Geraldine Blair" at bounding box center [326, 271] width 240 height 29
copy div "Blair"
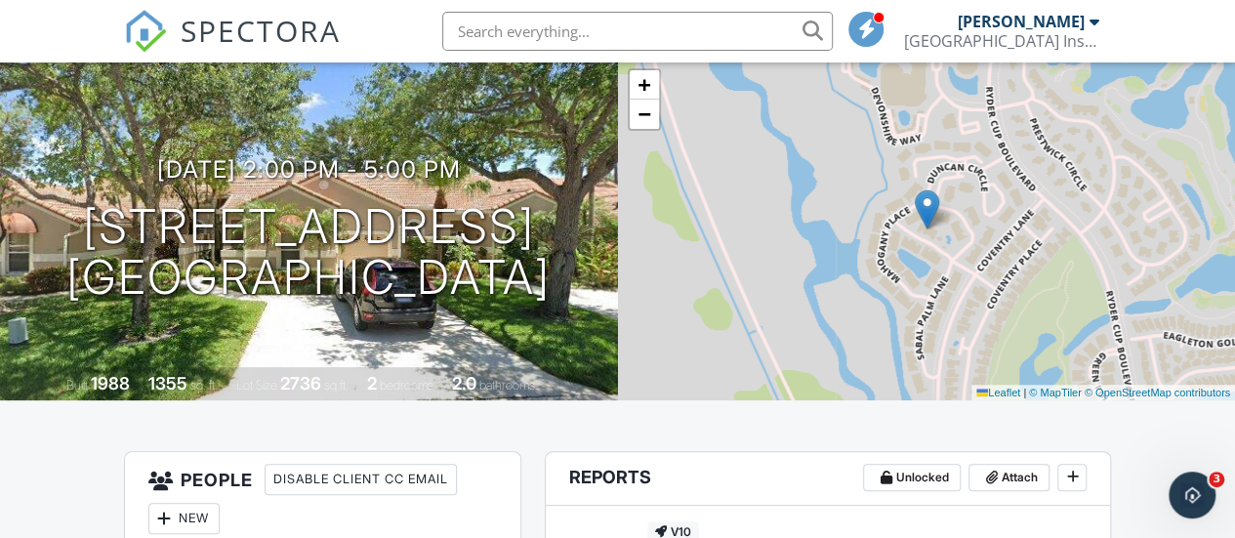
scroll to position [0, 0]
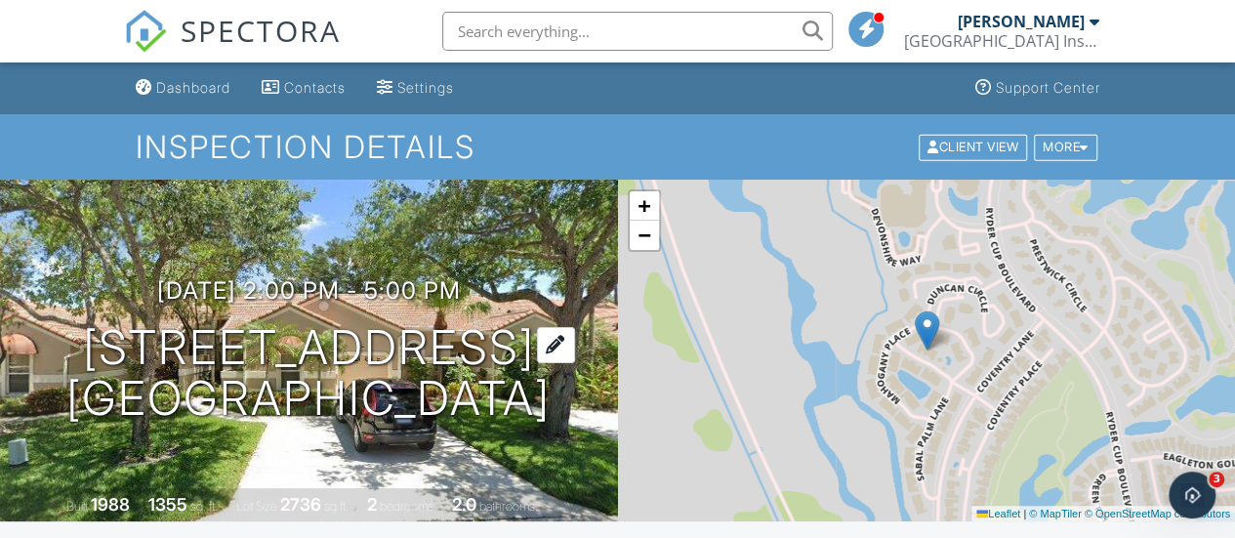
click at [360, 322] on h1 "2202 Heather Run Terrace Palm Beach Gardens, FL 33418" at bounding box center [308, 374] width 484 height 104
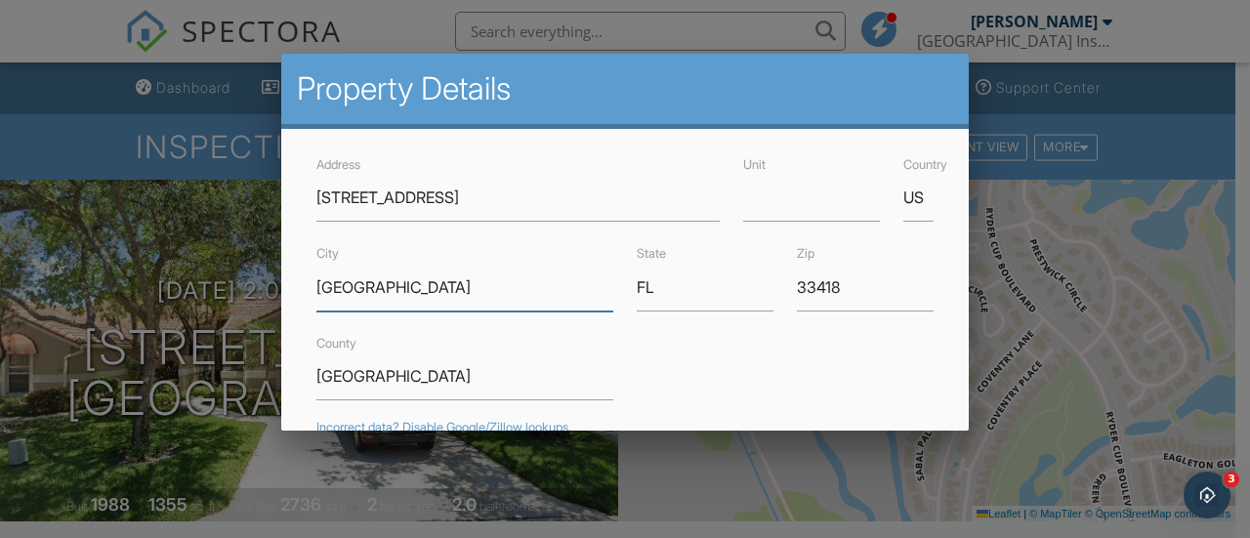
drag, startPoint x: 475, startPoint y: 290, endPoint x: 313, endPoint y: 267, distance: 162.8
click at [314, 267] on div "City Palm Beach Gardens" at bounding box center [465, 275] width 320 height 69
click at [31, 95] on div at bounding box center [625, 238] width 1250 height 673
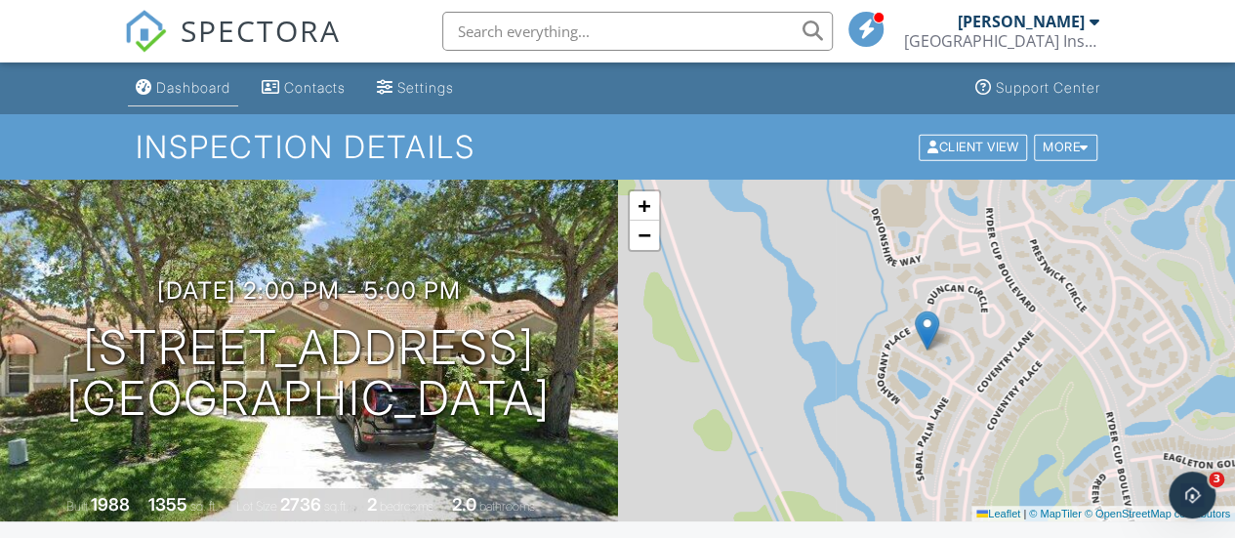
click at [203, 93] on div "Dashboard" at bounding box center [193, 87] width 74 height 17
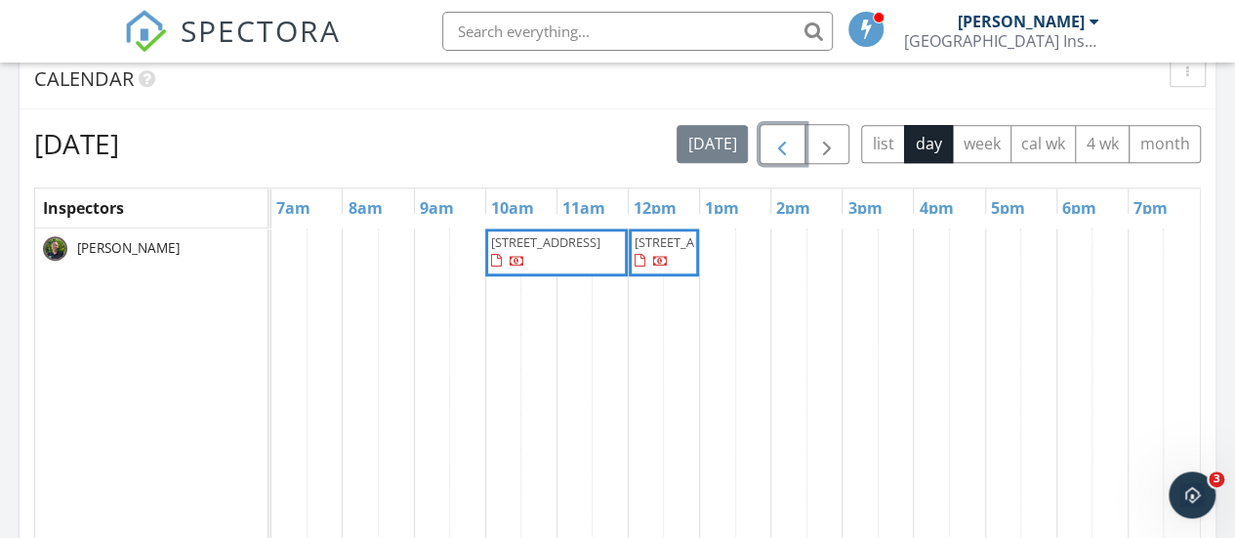
click at [783, 147] on span "button" at bounding box center [781, 144] width 23 height 23
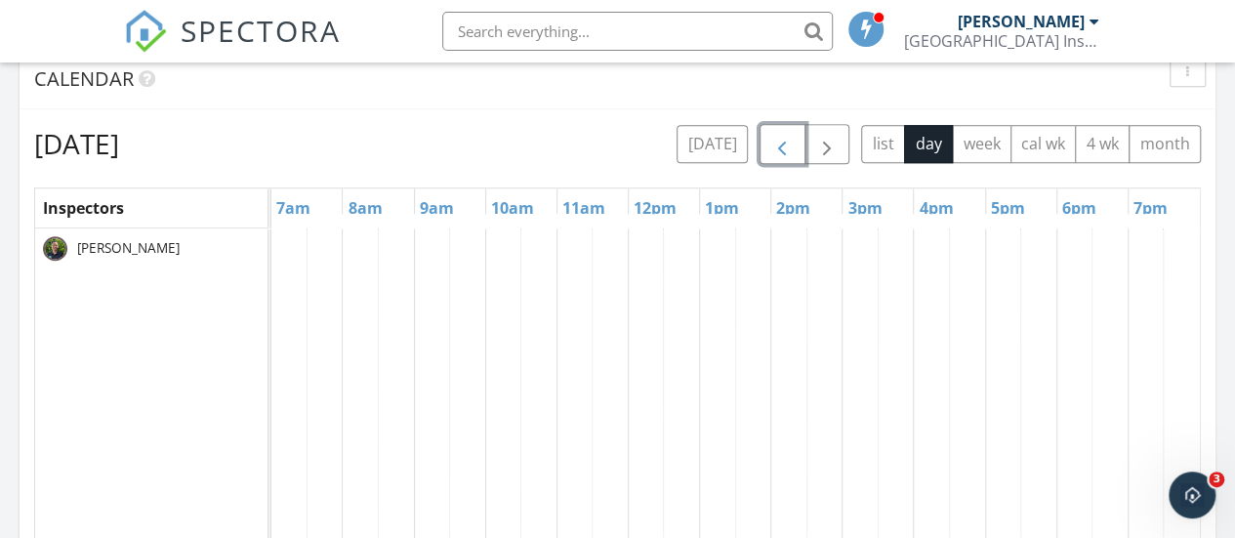
click at [787, 152] on span "button" at bounding box center [781, 144] width 23 height 23
click at [787, 151] on span "button" at bounding box center [781, 144] width 23 height 23
